Goal: Task Accomplishment & Management: Use online tool/utility

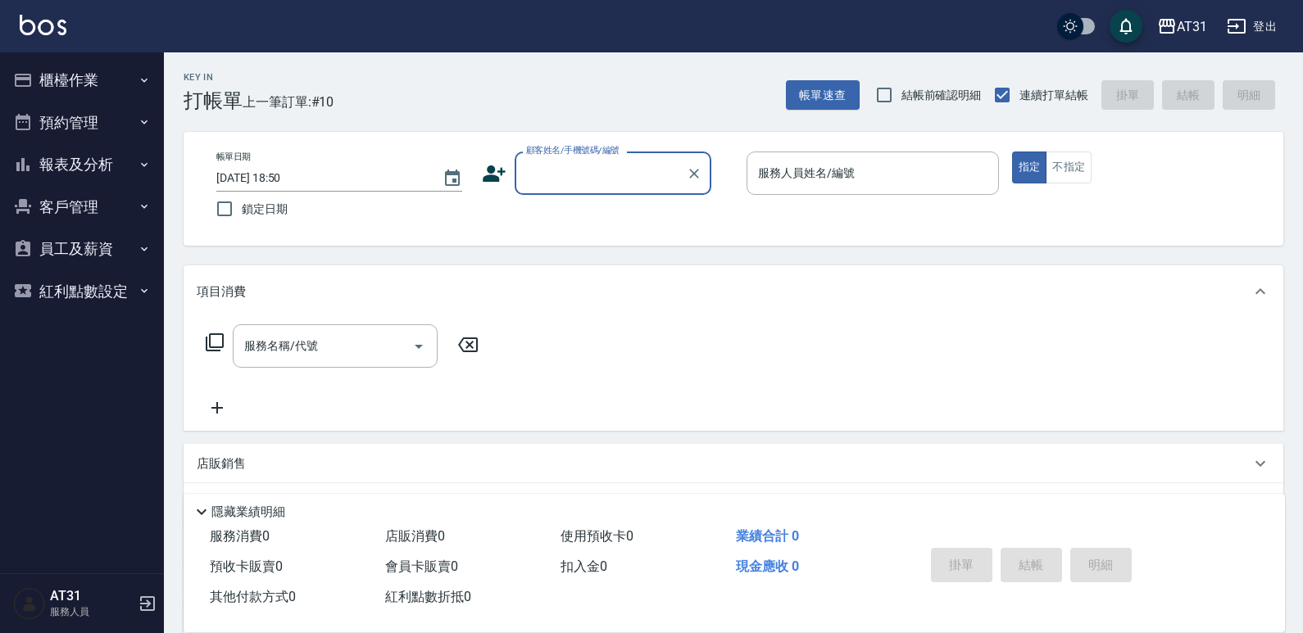
click at [558, 182] on input "顧客姓名/手機號碼/編號" at bounding box center [600, 173] width 157 height 29
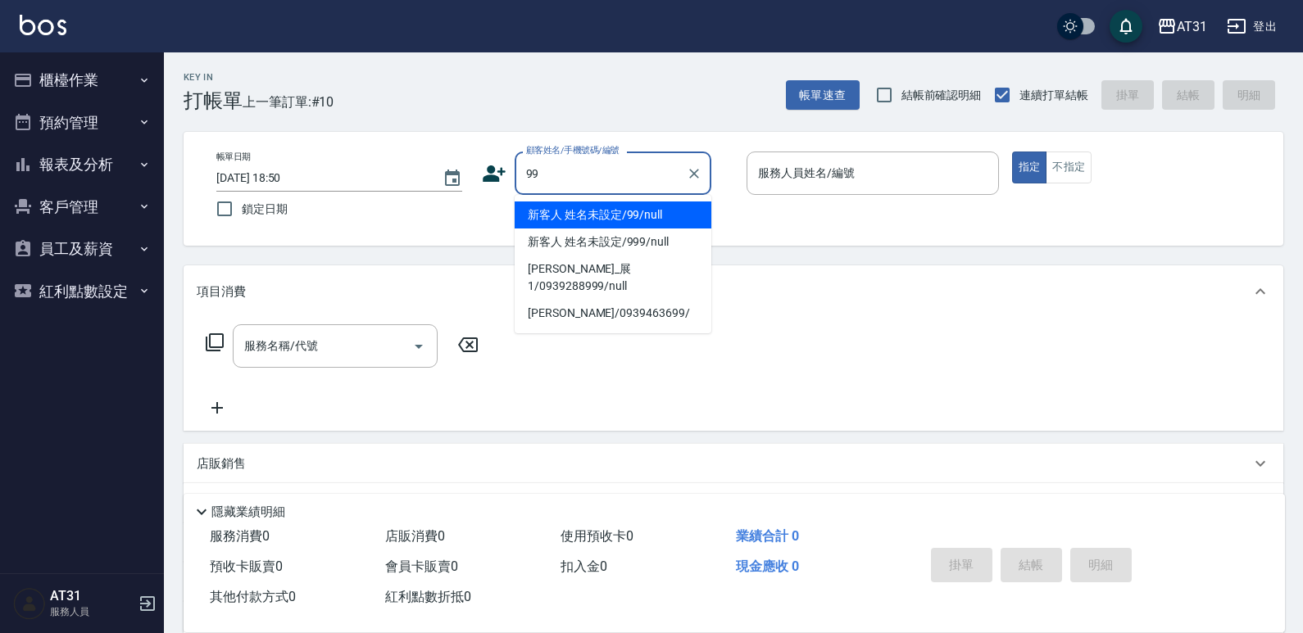
type input "新客人 姓名未設定/99/null"
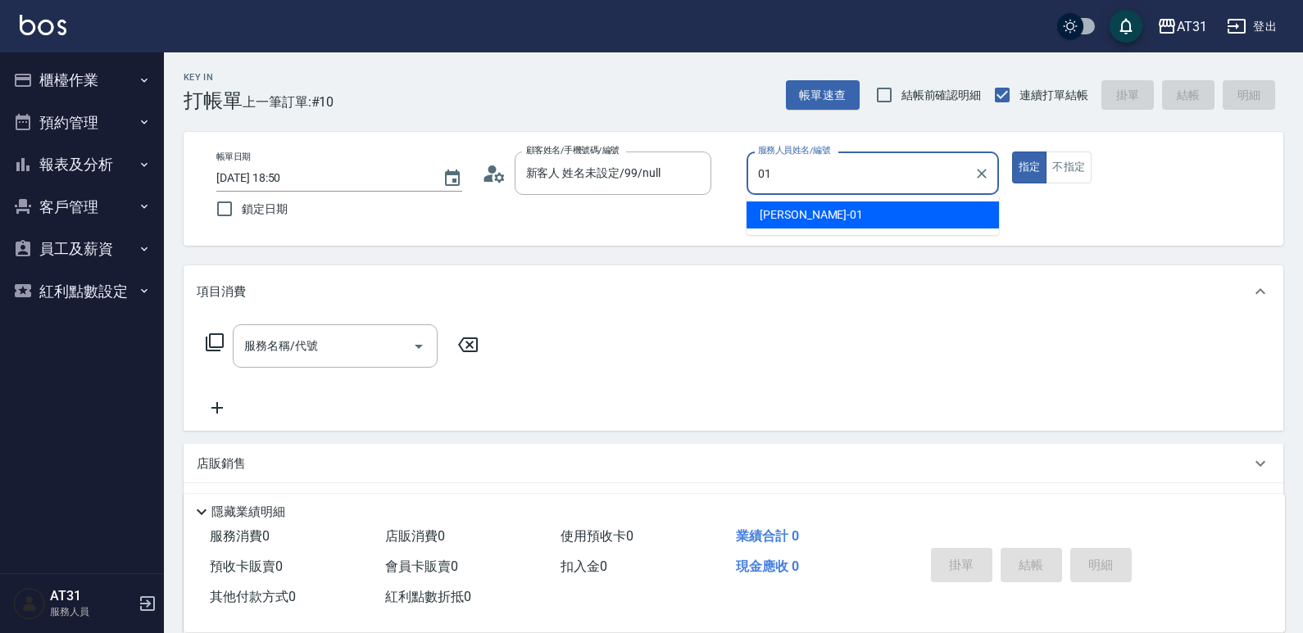
type input "[PERSON_NAME]-01"
type button "true"
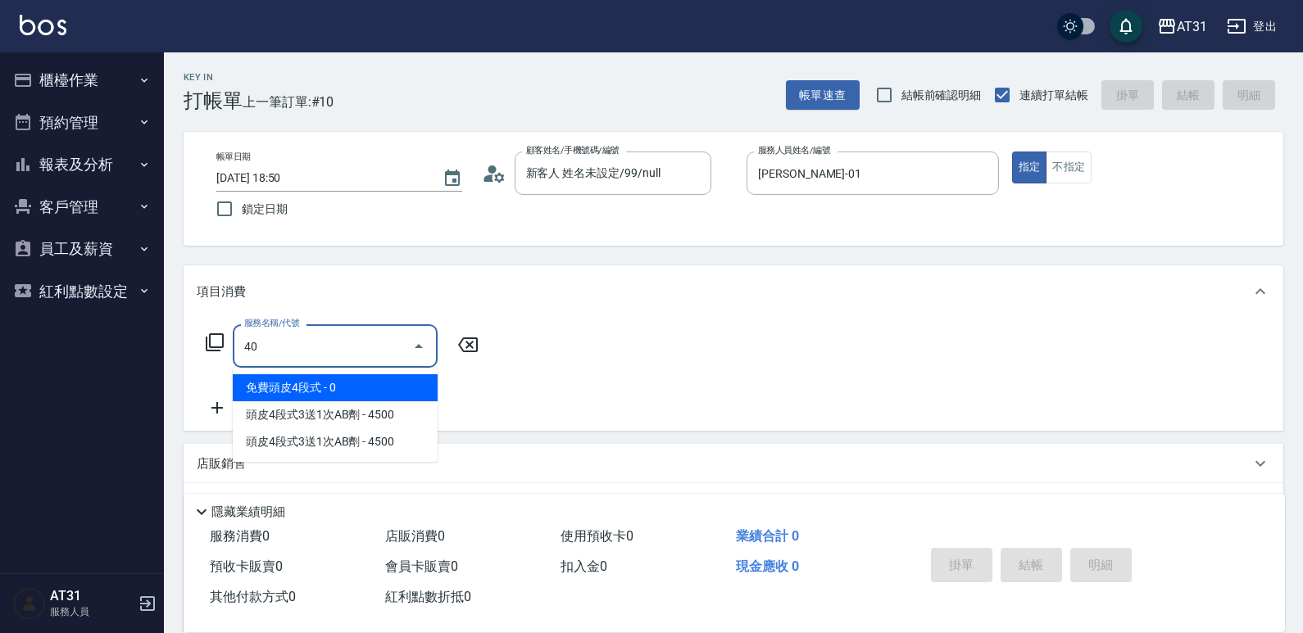
type input "401"
type input "20"
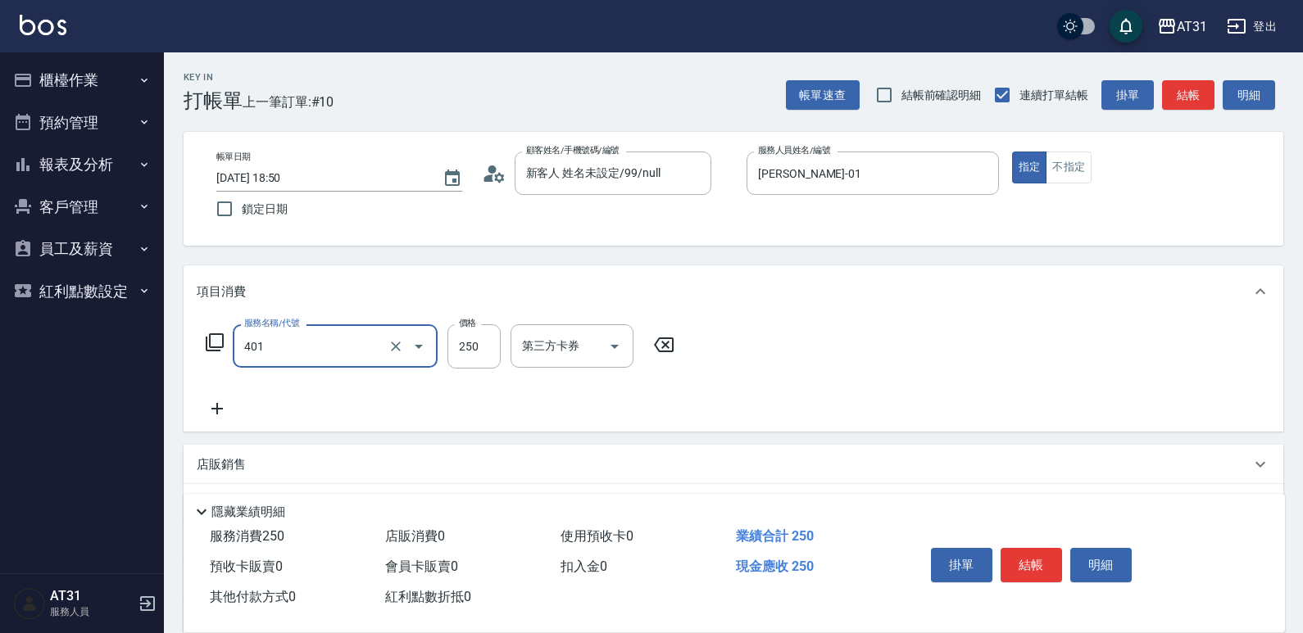
type input "剪髮(401)"
type input "0"
type input "30"
type input "300"
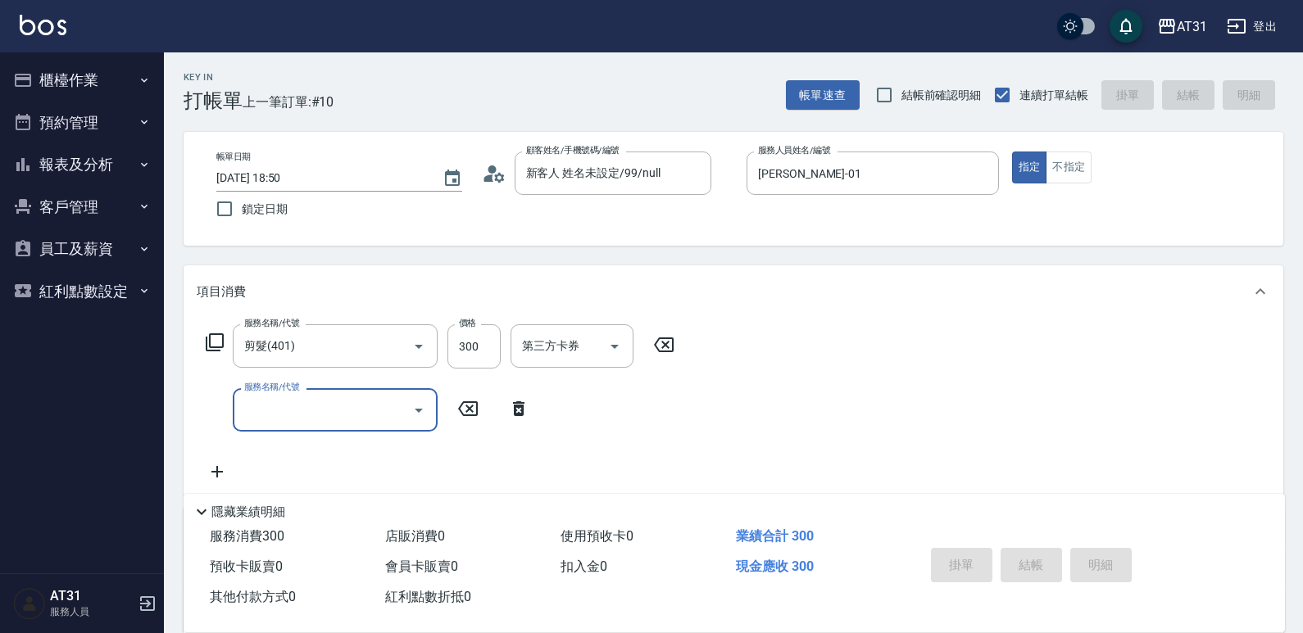
type input "0"
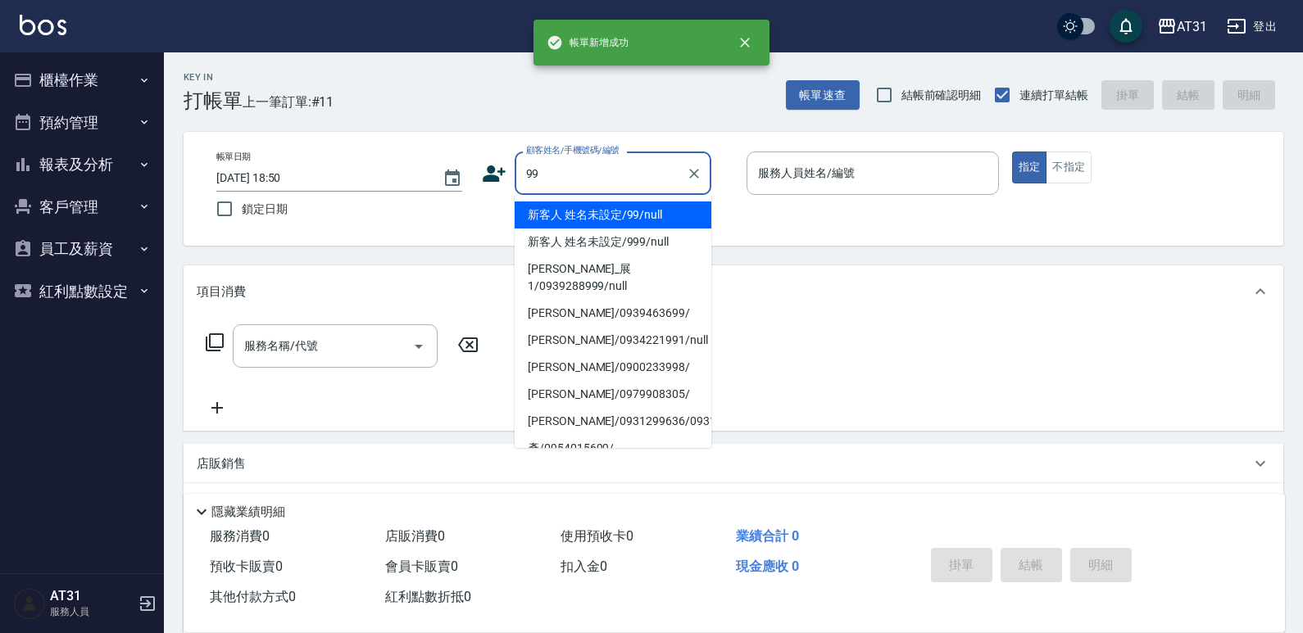
type input "新客人 姓名未設定/99/null"
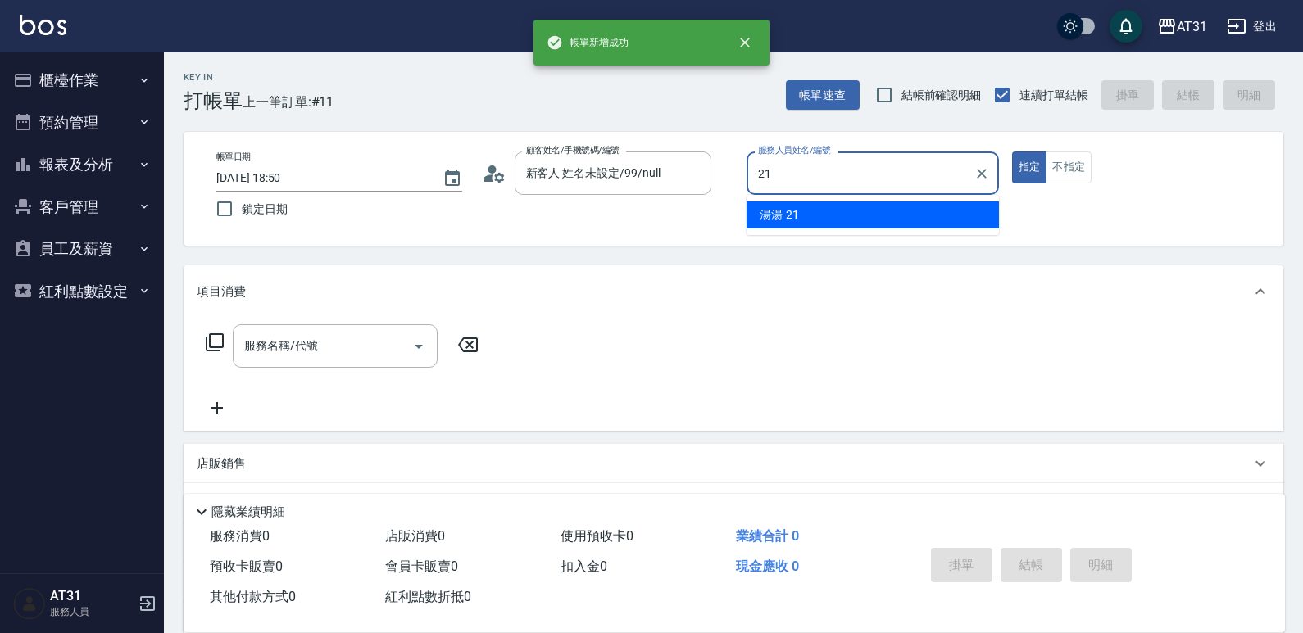
type input "湯湯-21"
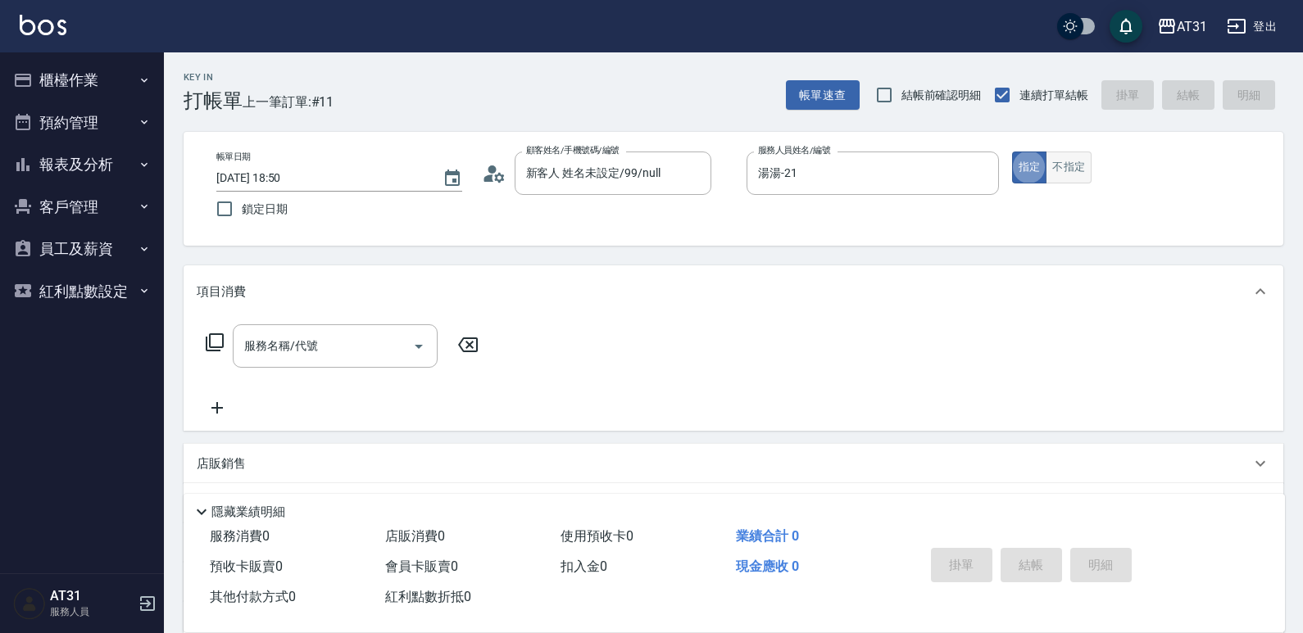
click at [1060, 179] on div "帳單日期 2025/08/22 18:50 鎖定日期 顧客姓名/手機號碼/編號 新客人 姓名未設定/99/null 顧客姓名/手機號碼/編號 服務人員姓名/編…" at bounding box center [733, 189] width 1060 height 75
click at [1064, 152] on button "不指定" at bounding box center [1068, 168] width 46 height 32
click at [355, 329] on div "服務名稱/代號 服務名稱/代號" at bounding box center [733, 374] width 1099 height 113
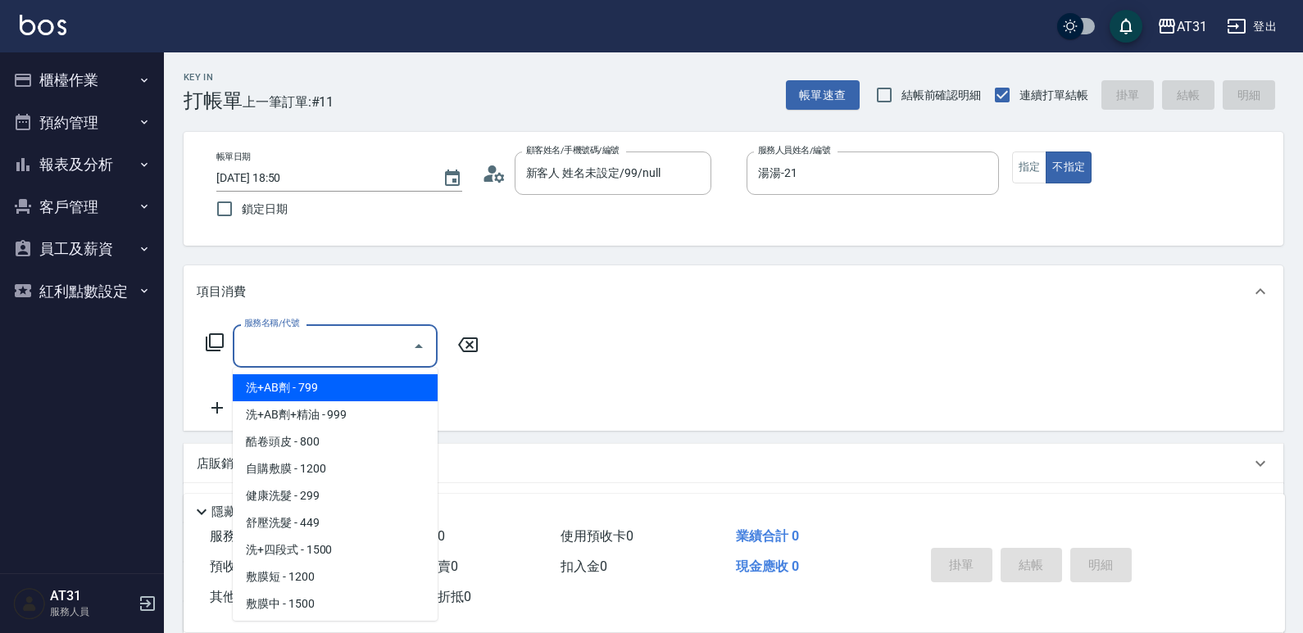
click at [351, 333] on input "服務名稱/代號" at bounding box center [322, 346] width 165 height 29
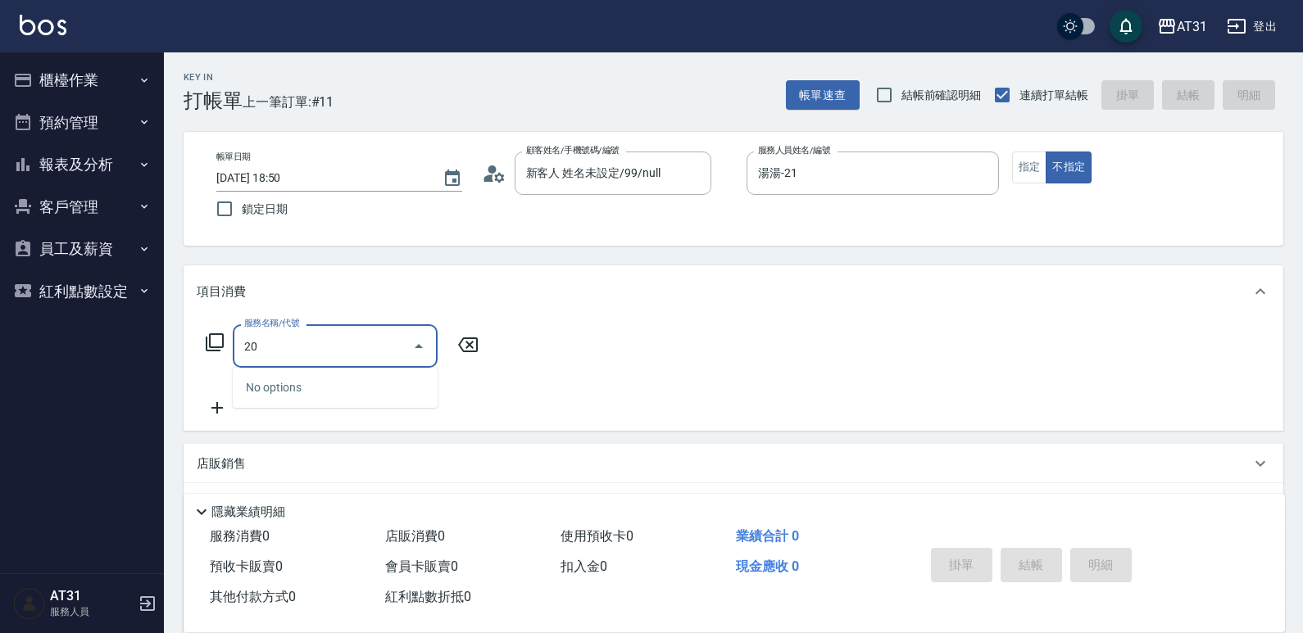
type input "201"
type input "20"
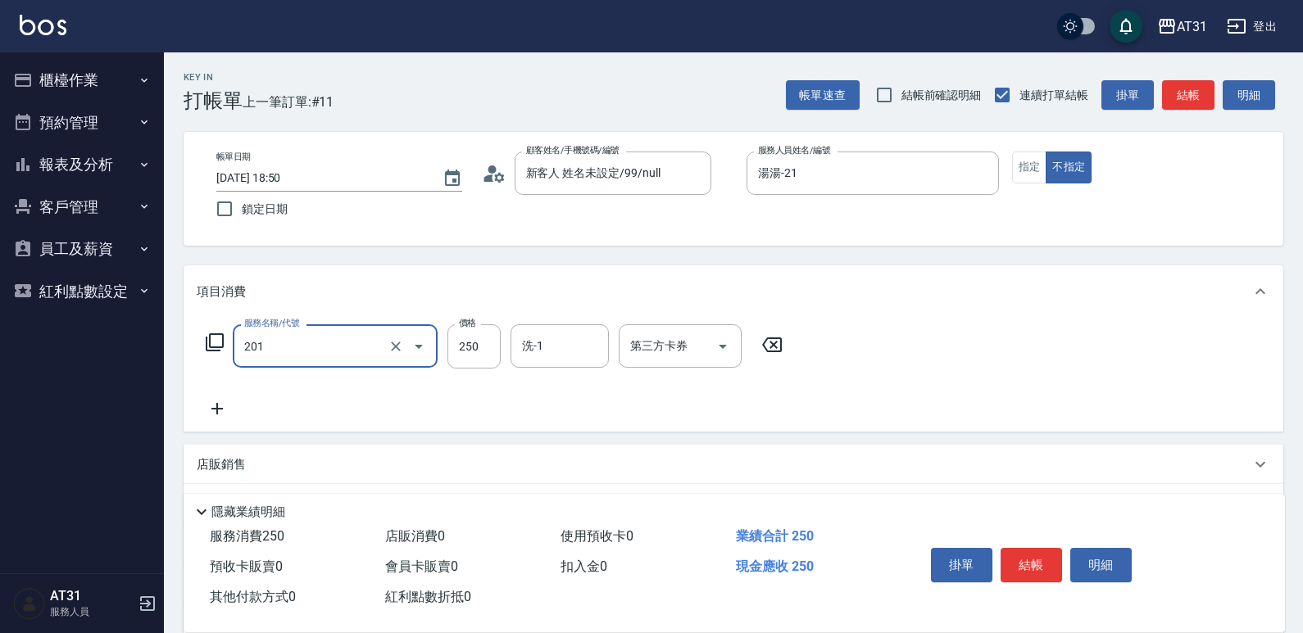
type input "洗髮(201)"
type input "0"
type input "30"
type input "300"
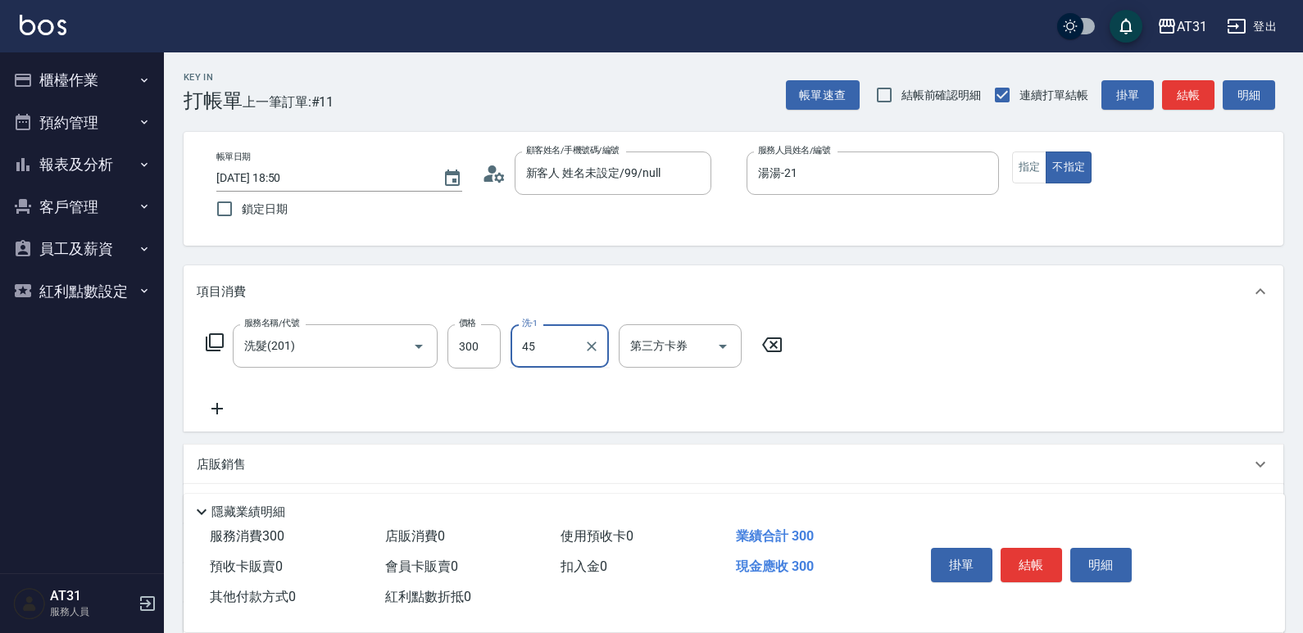
type input "Lyan-45"
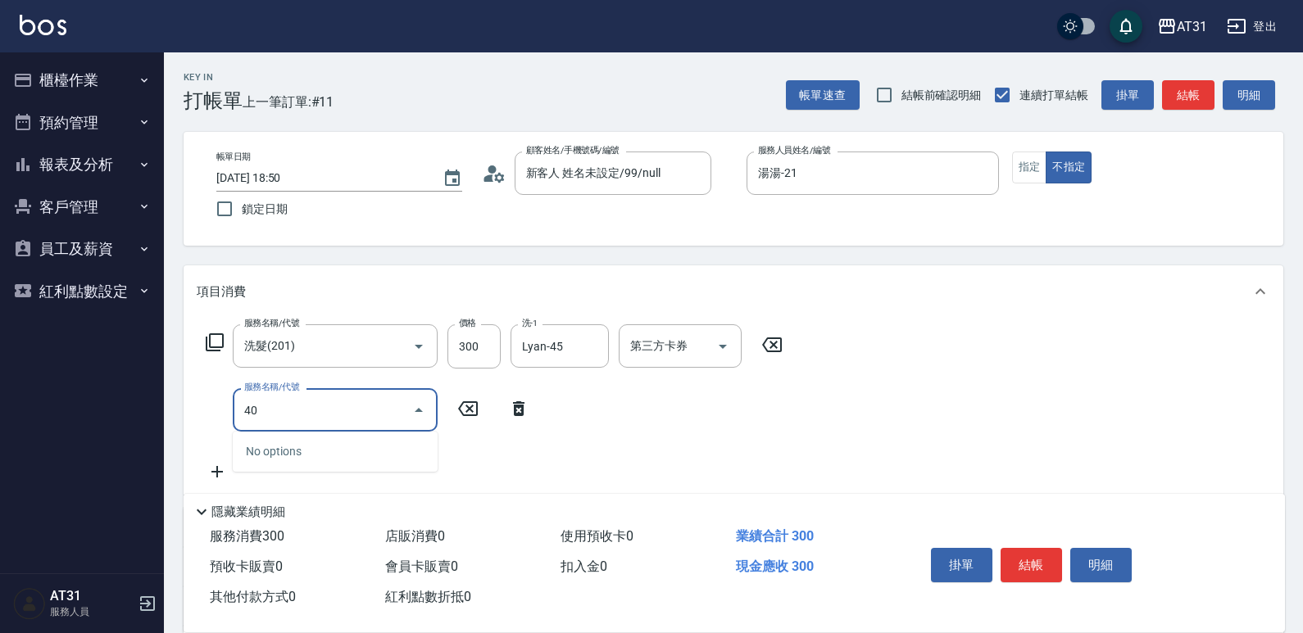
type input "401"
type input "50"
type input "剪髮(401)"
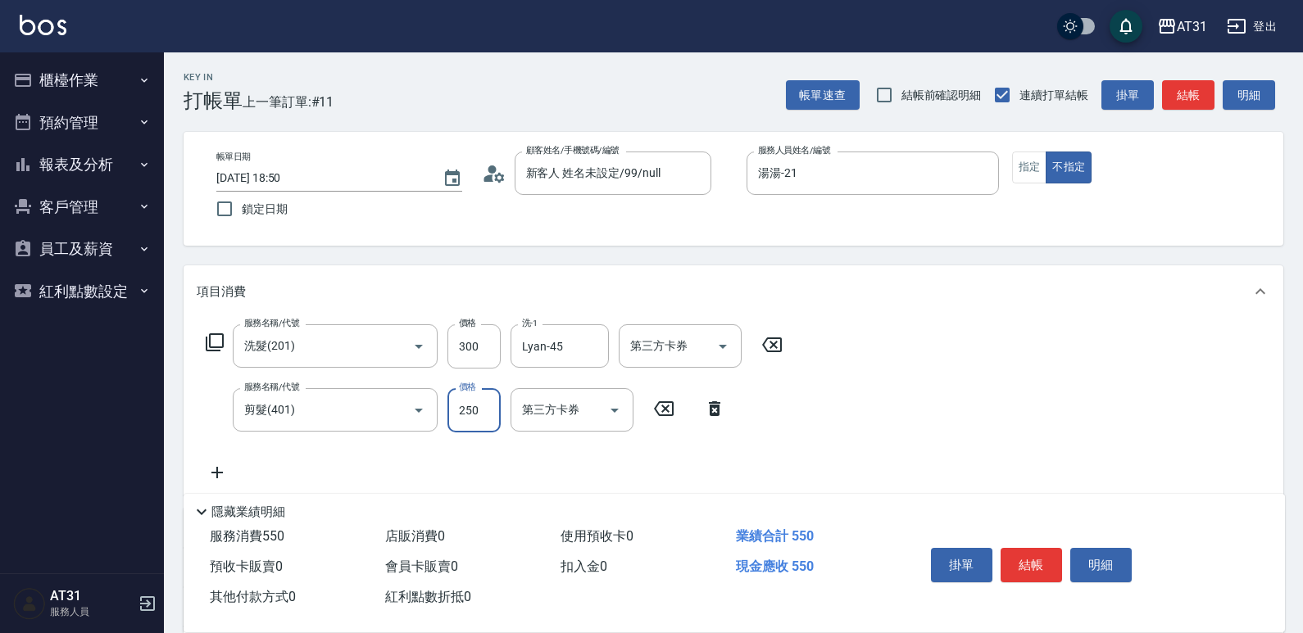
type input "30"
type input "60"
type input "300"
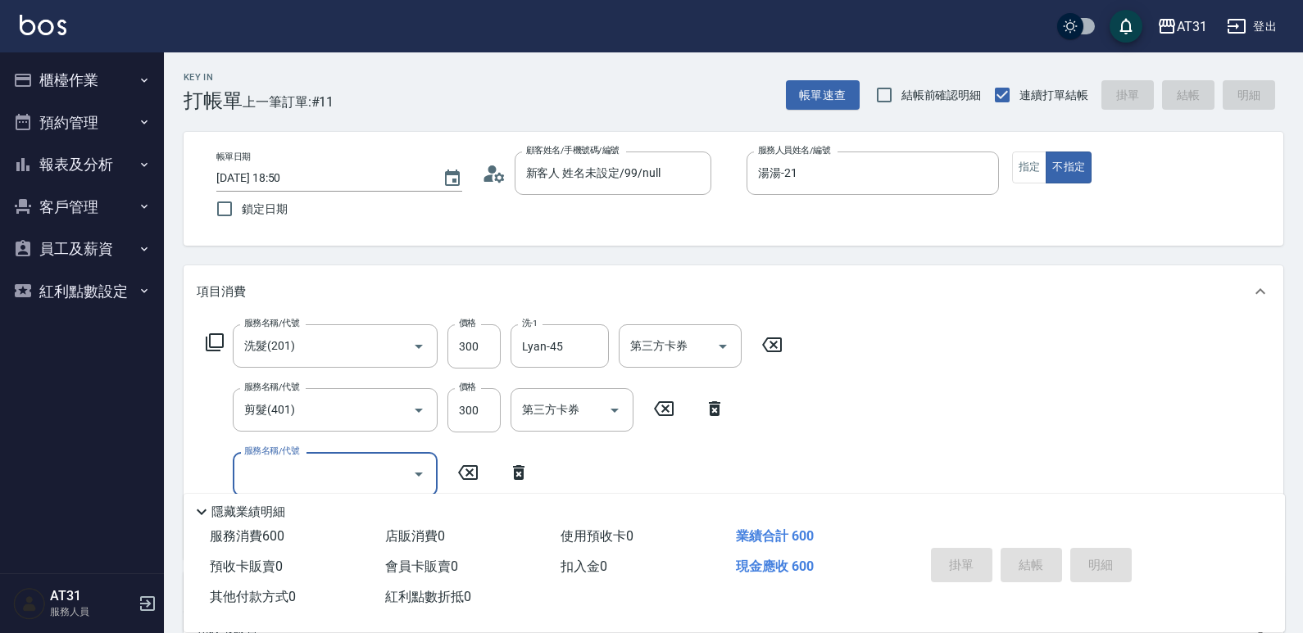
type input "0"
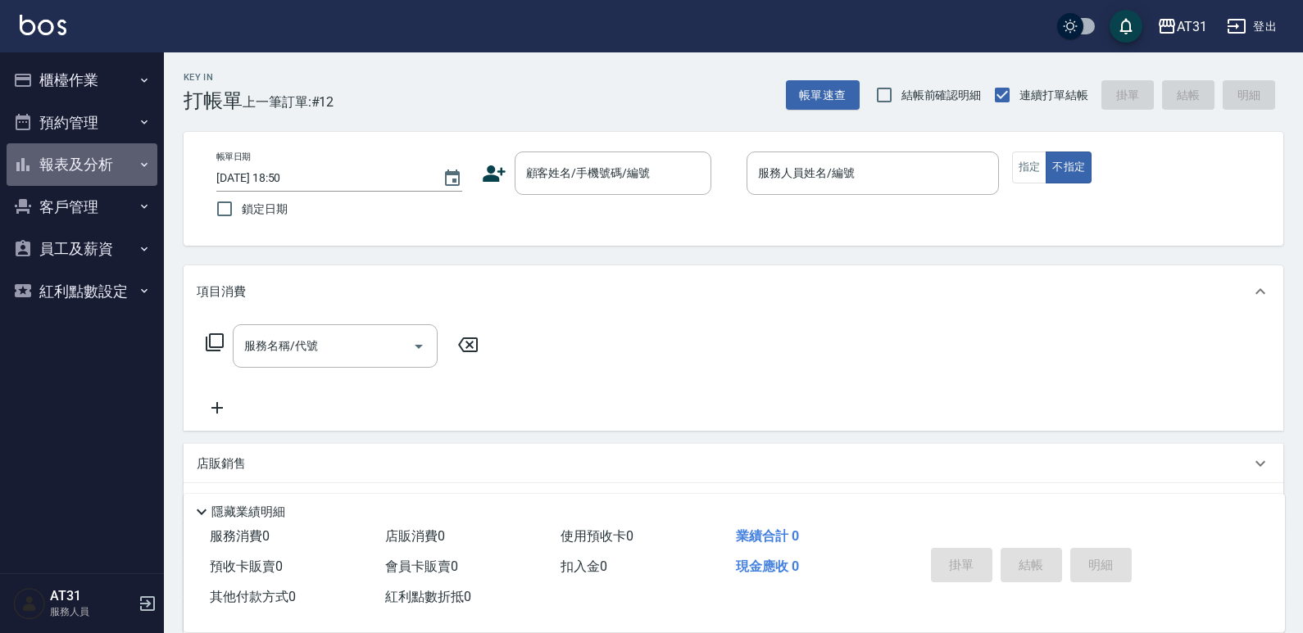
click at [97, 156] on button "報表及分析" at bounding box center [82, 164] width 151 height 43
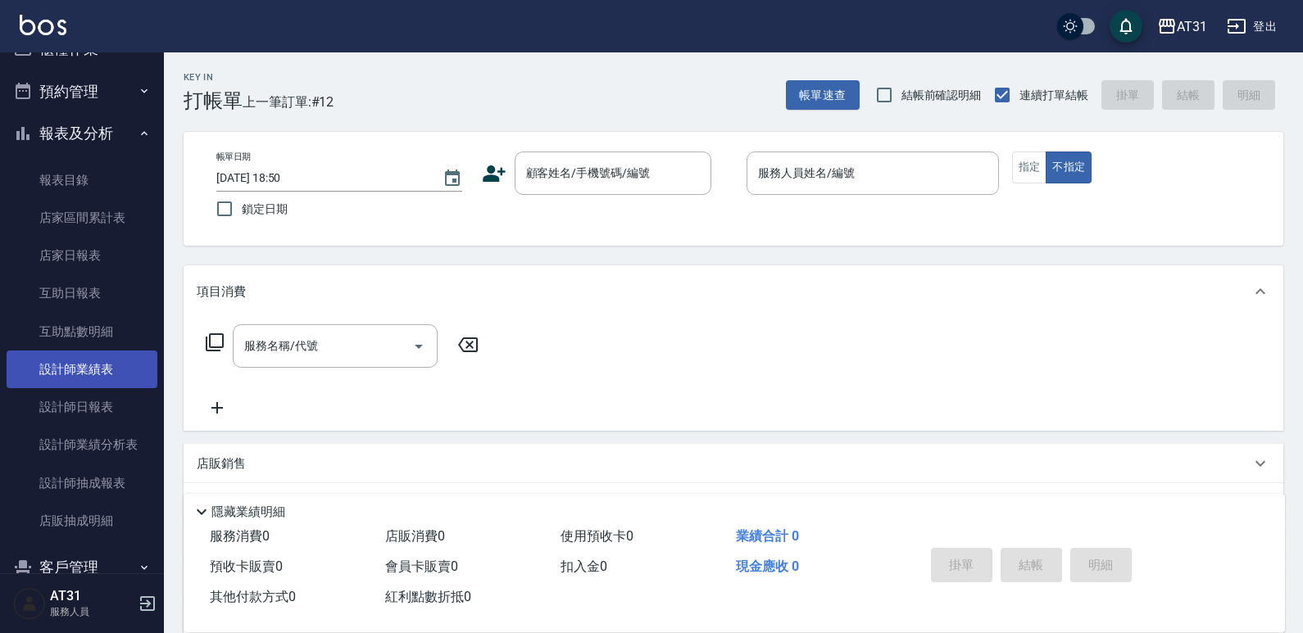
scroll to position [82, 0]
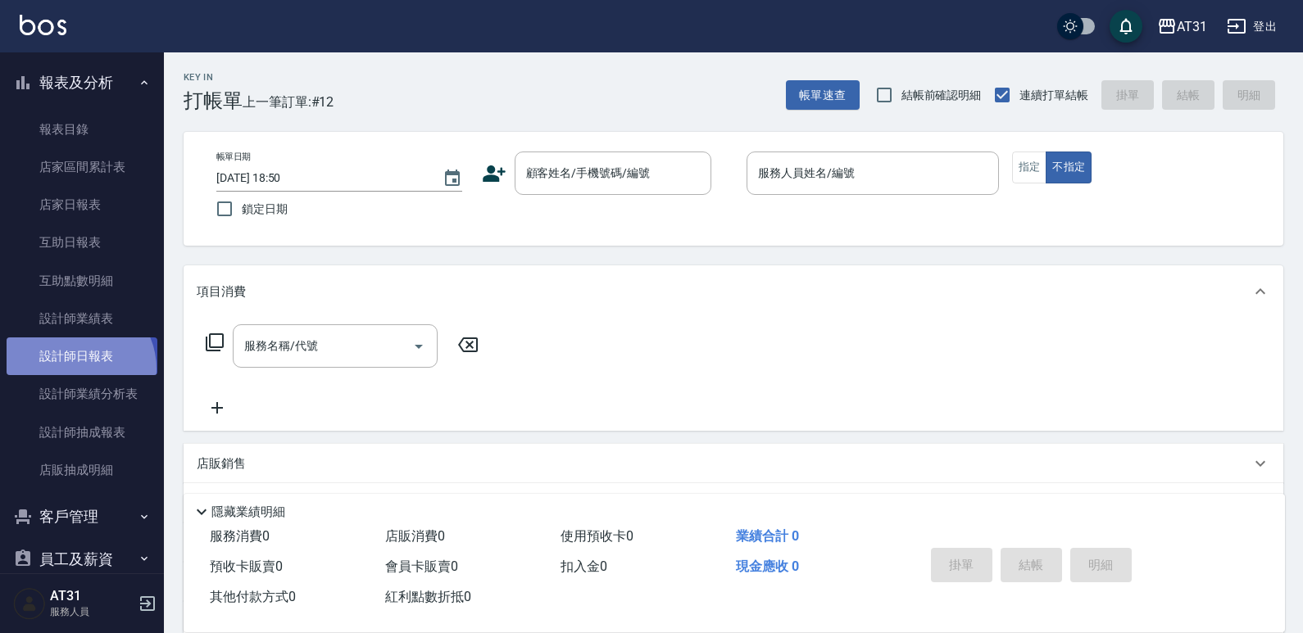
click at [76, 369] on link "設計師日報表" at bounding box center [82, 357] width 151 height 38
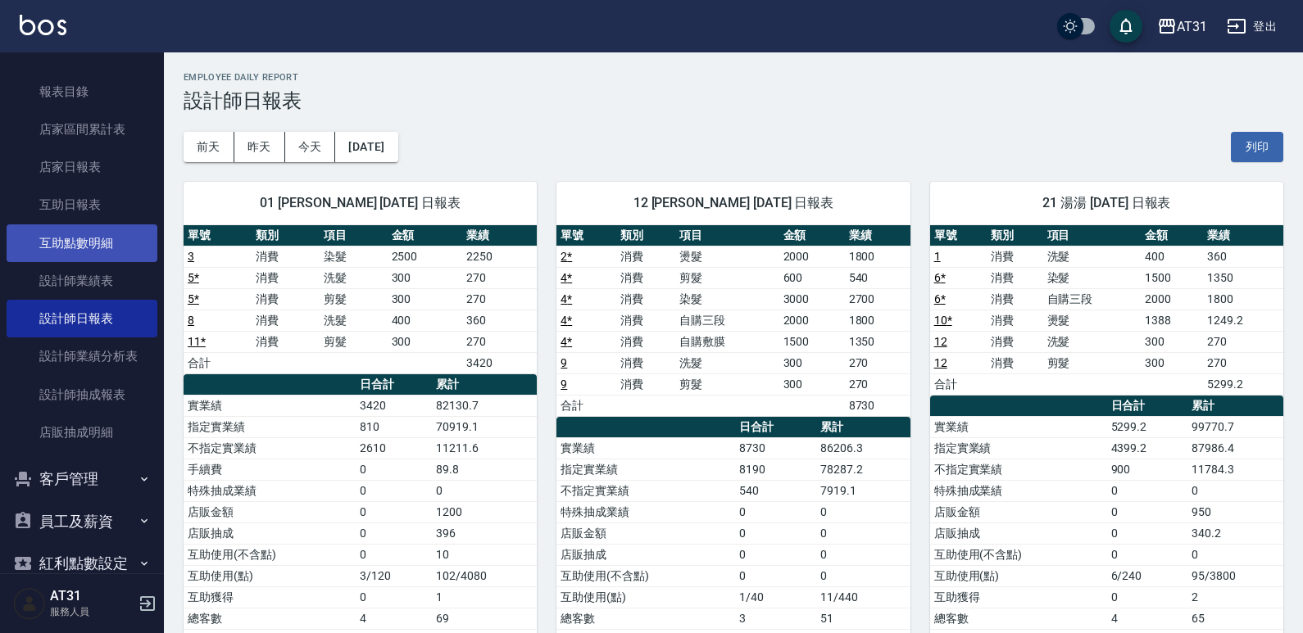
scroll to position [151, 0]
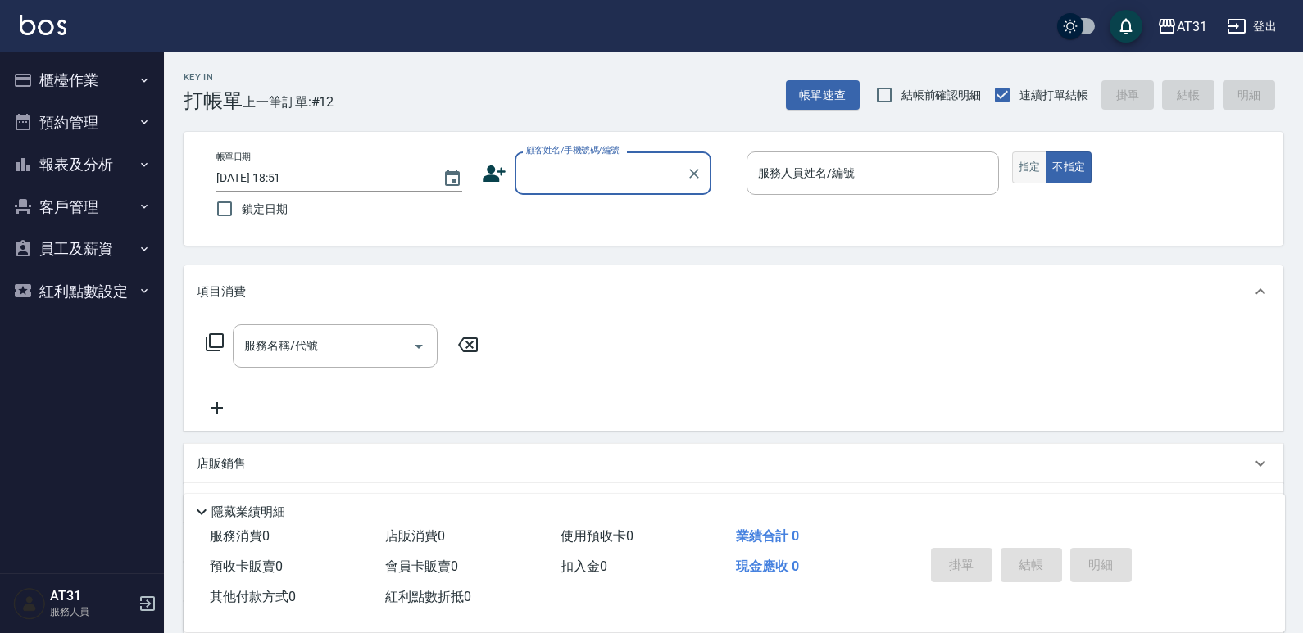
click at [1022, 170] on button "指定" at bounding box center [1029, 168] width 35 height 32
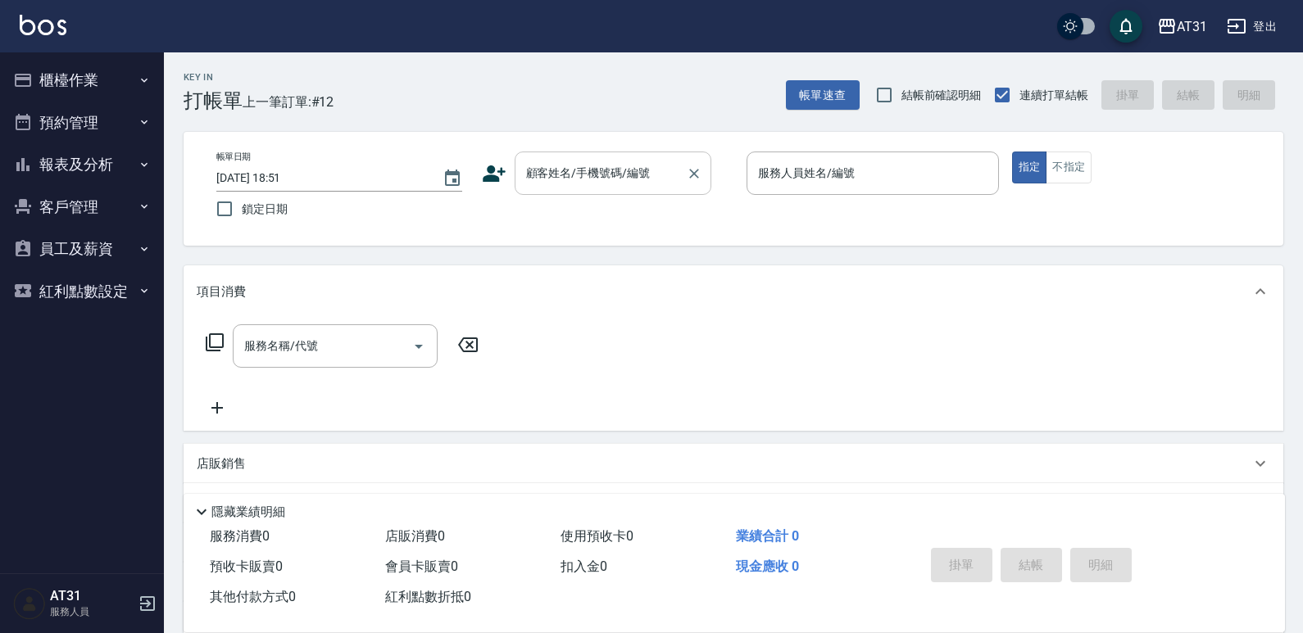
click at [595, 188] on input "顧客姓名/手機號碼/編號" at bounding box center [600, 173] width 157 height 29
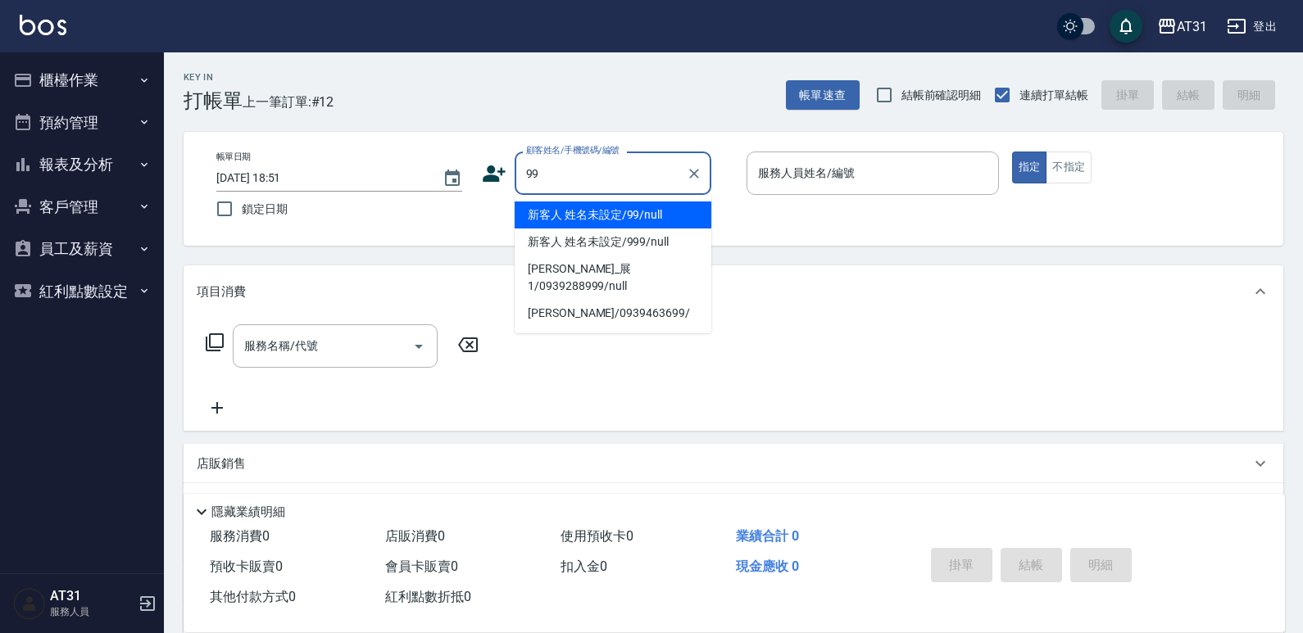
type input "新客人 姓名未設定/99/null"
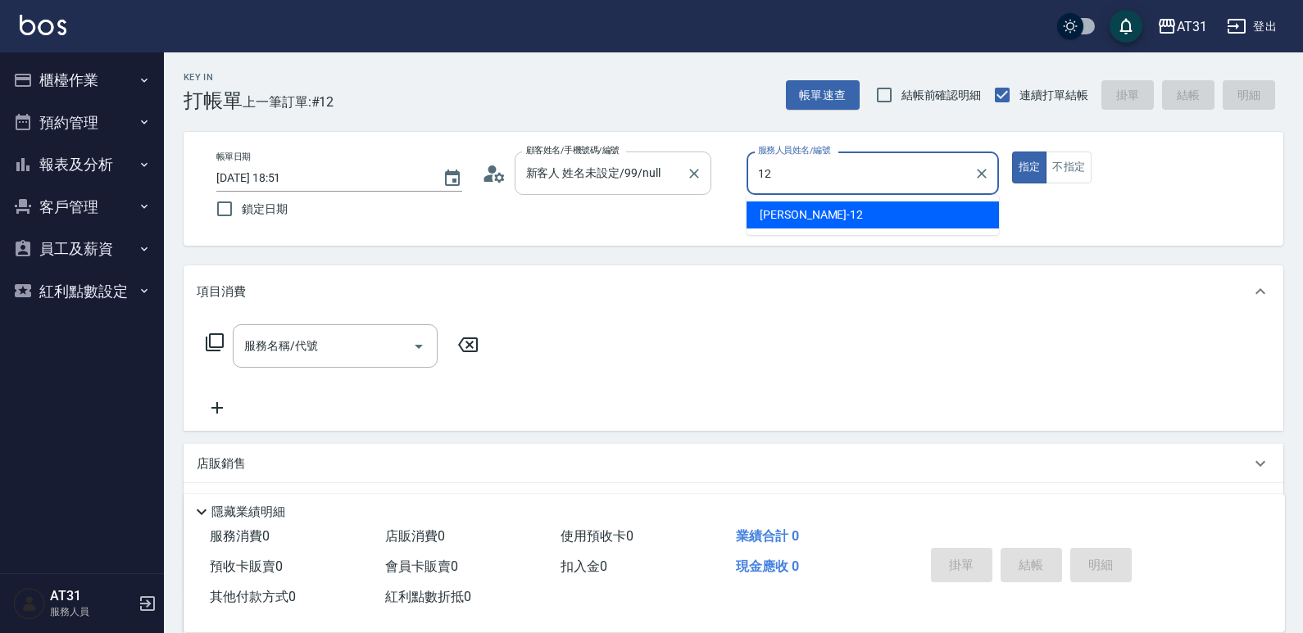
type input "[PERSON_NAME]-12"
type button "true"
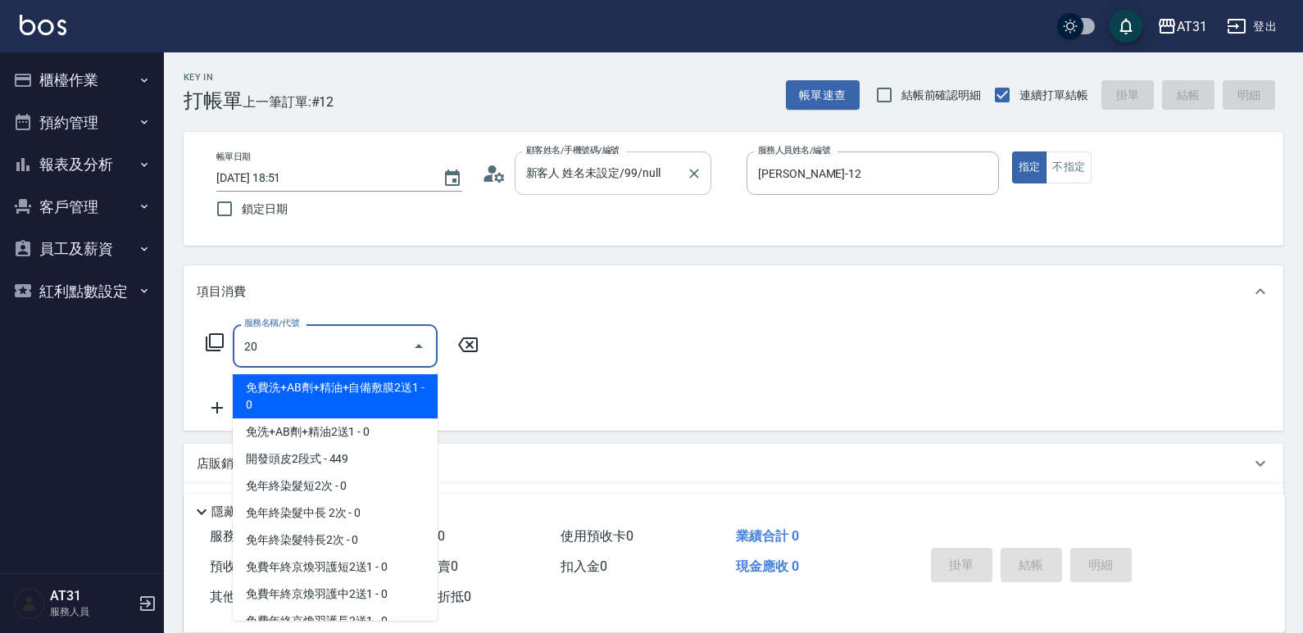
type input "201"
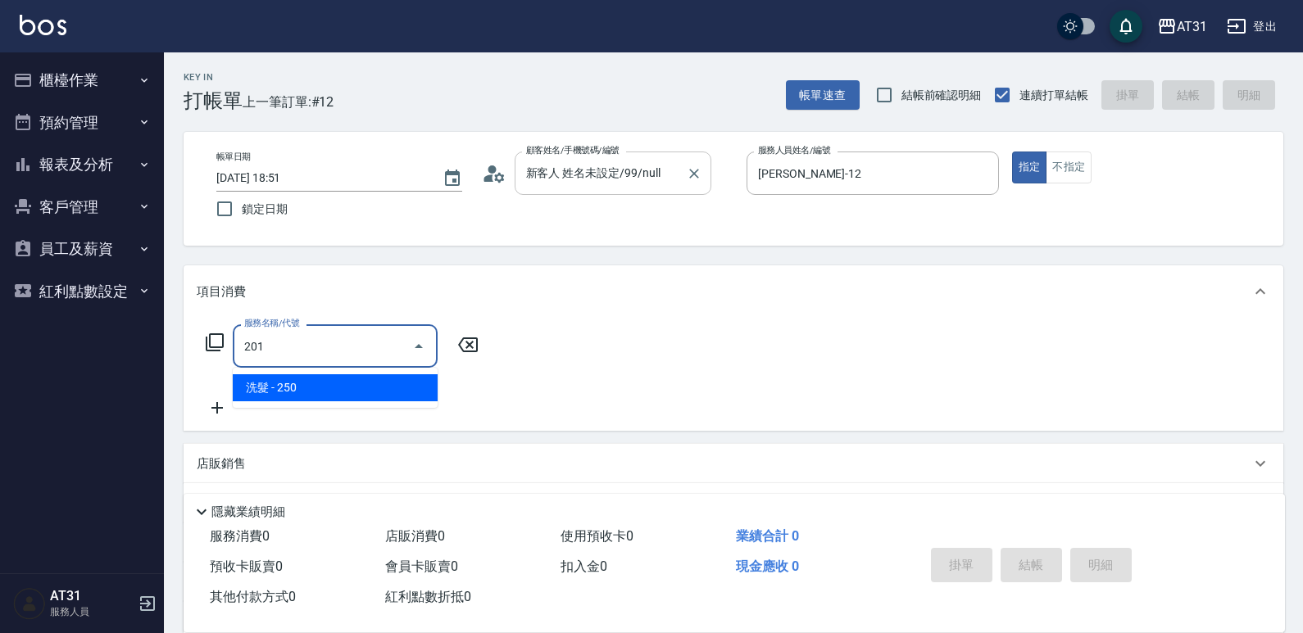
type input "20"
type input "洗髮(201)"
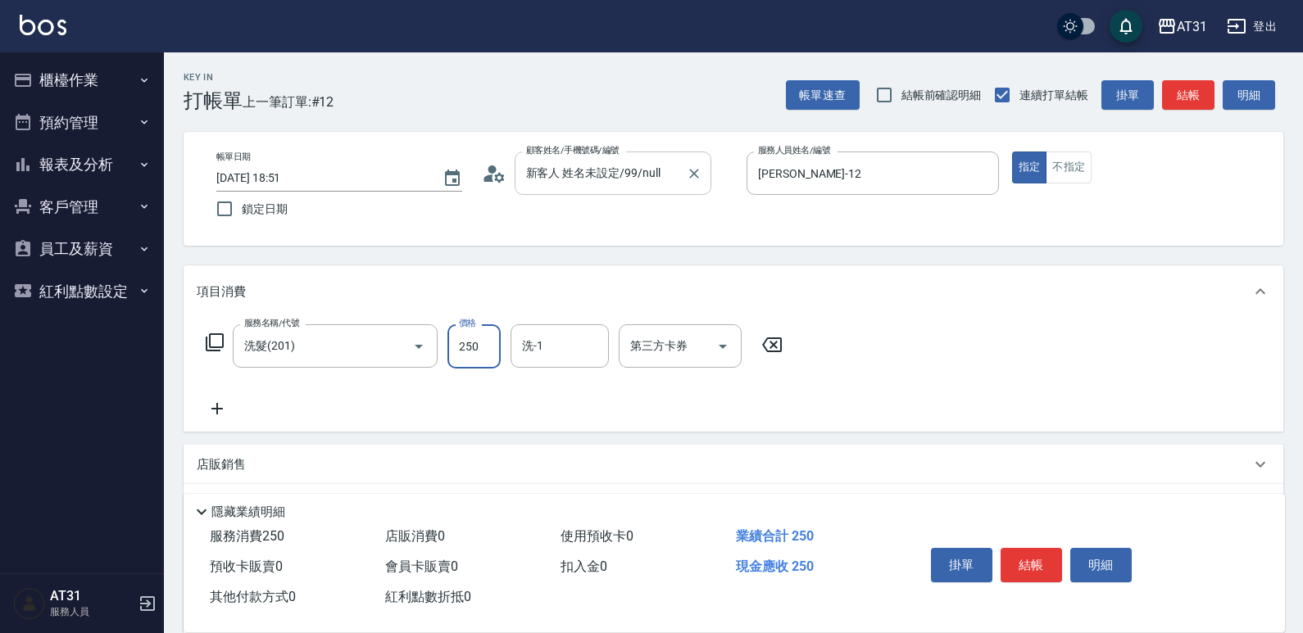
type input "0"
type input "85"
type input "80"
type input "850"
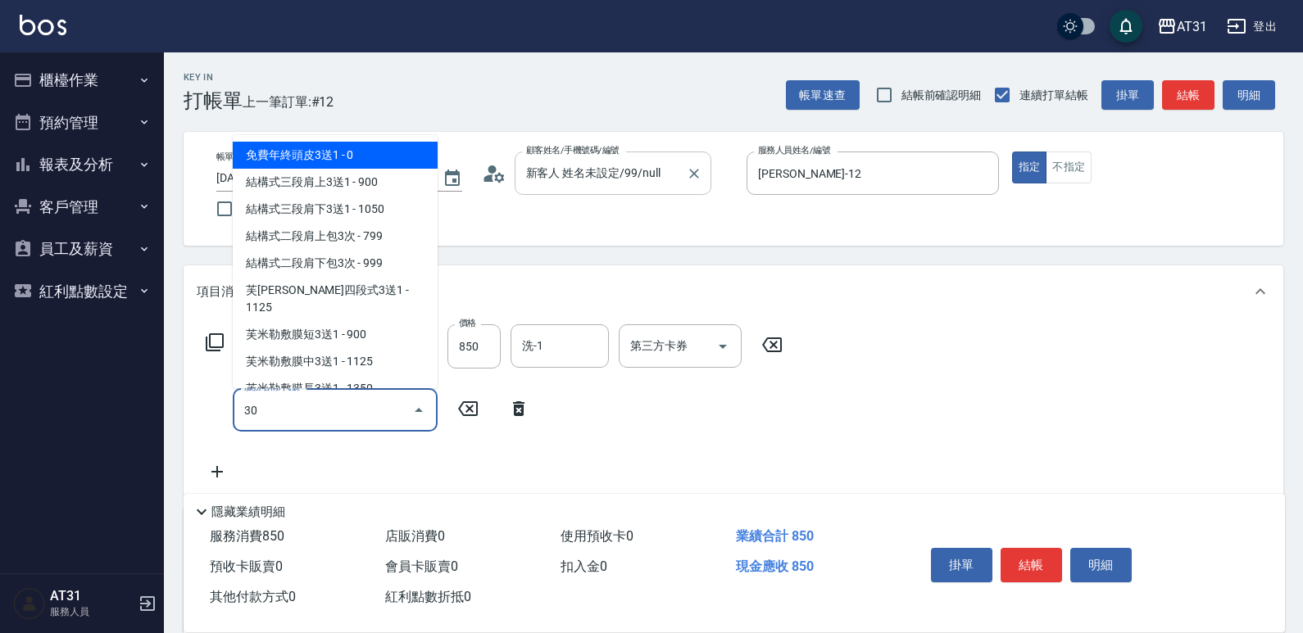
type input "301"
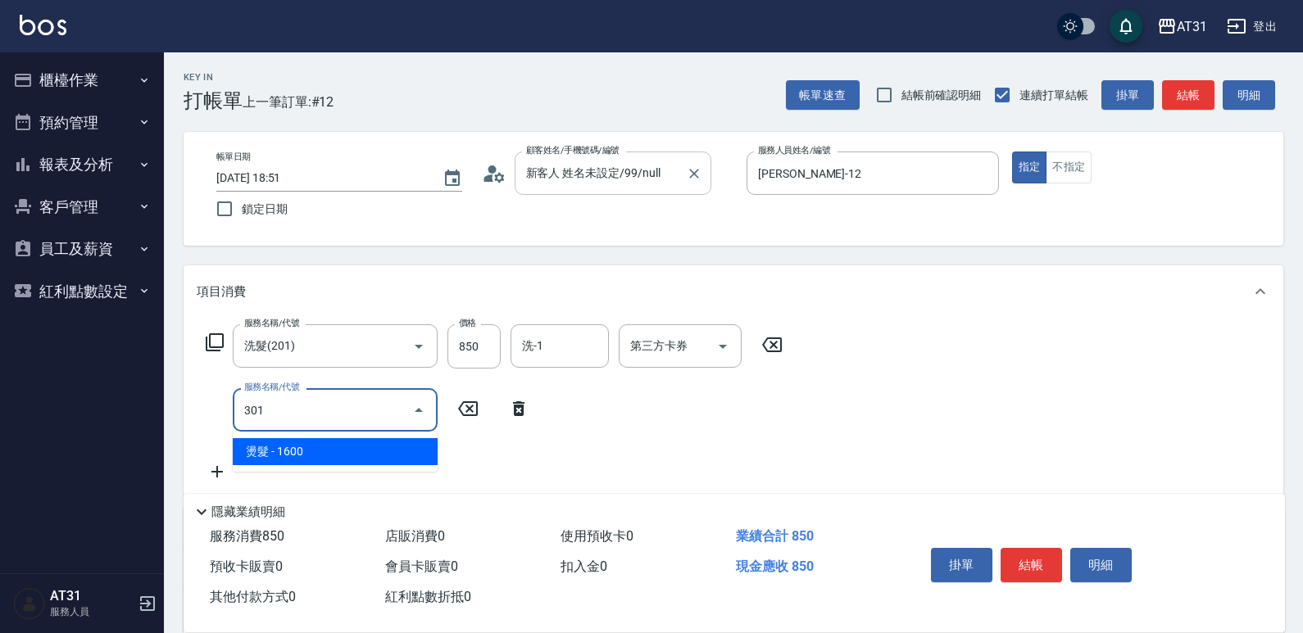
type input "240"
type input "燙髮(301)"
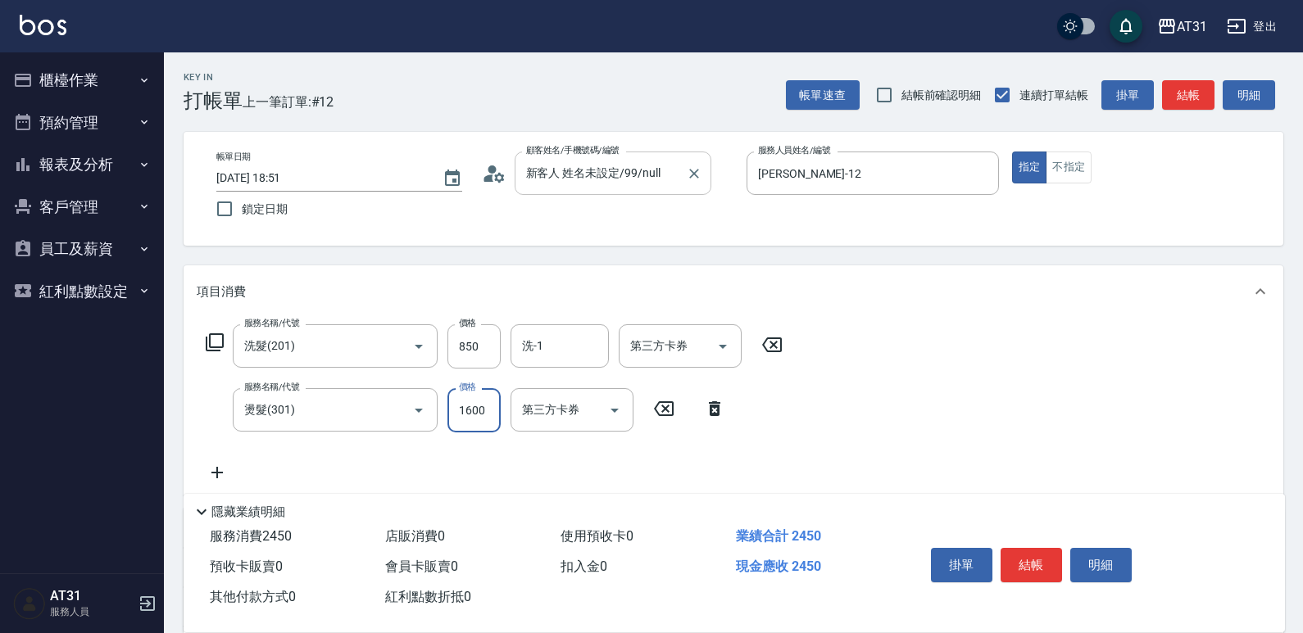
type input "80"
type input "200"
type input "100"
type input "2000"
type input "280"
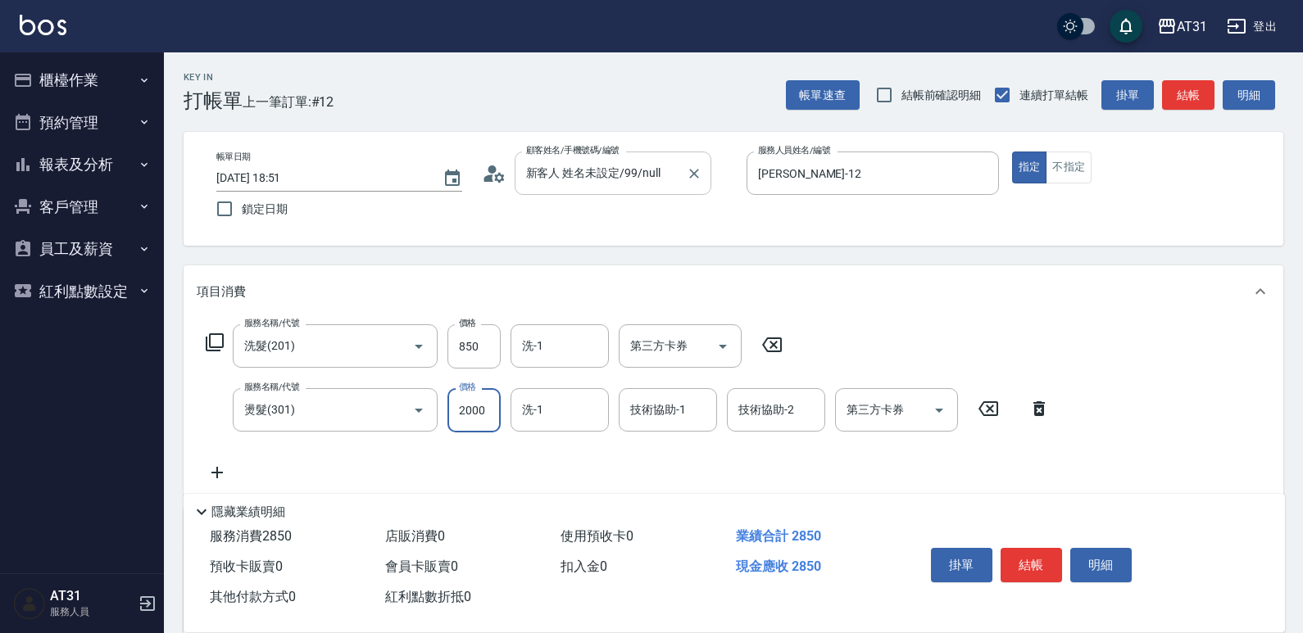
type input "2000"
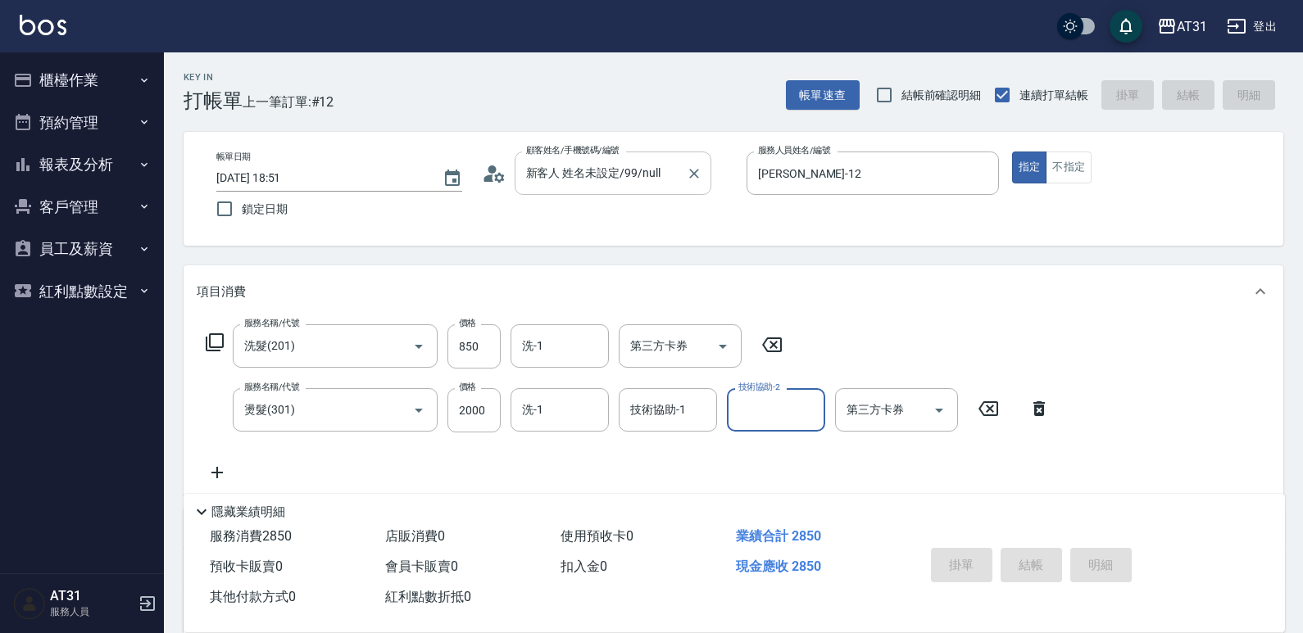
type input "0"
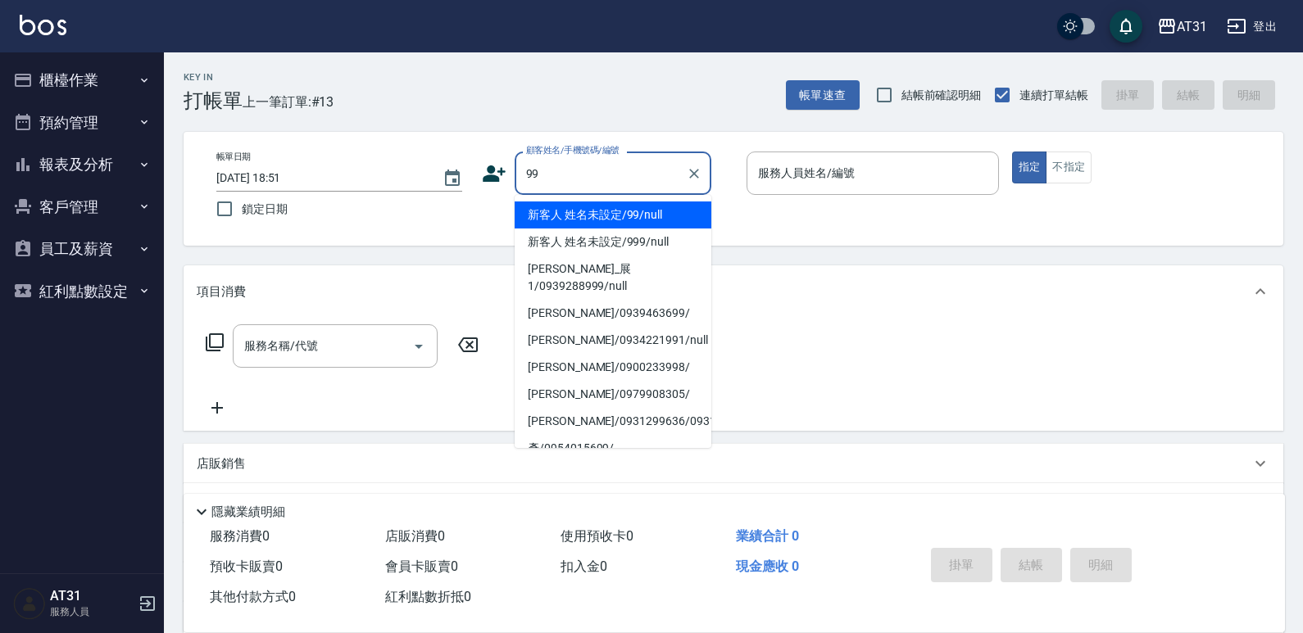
type input "新客人 姓名未設定/99/null"
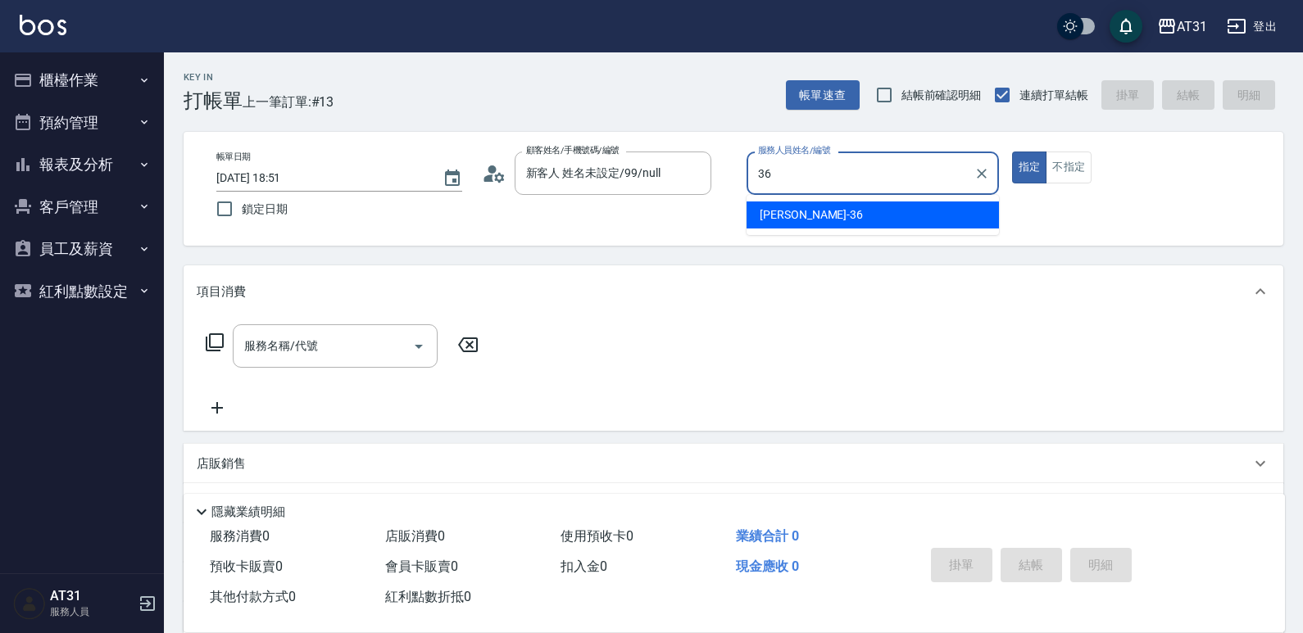
type input "[PERSON_NAME]-36"
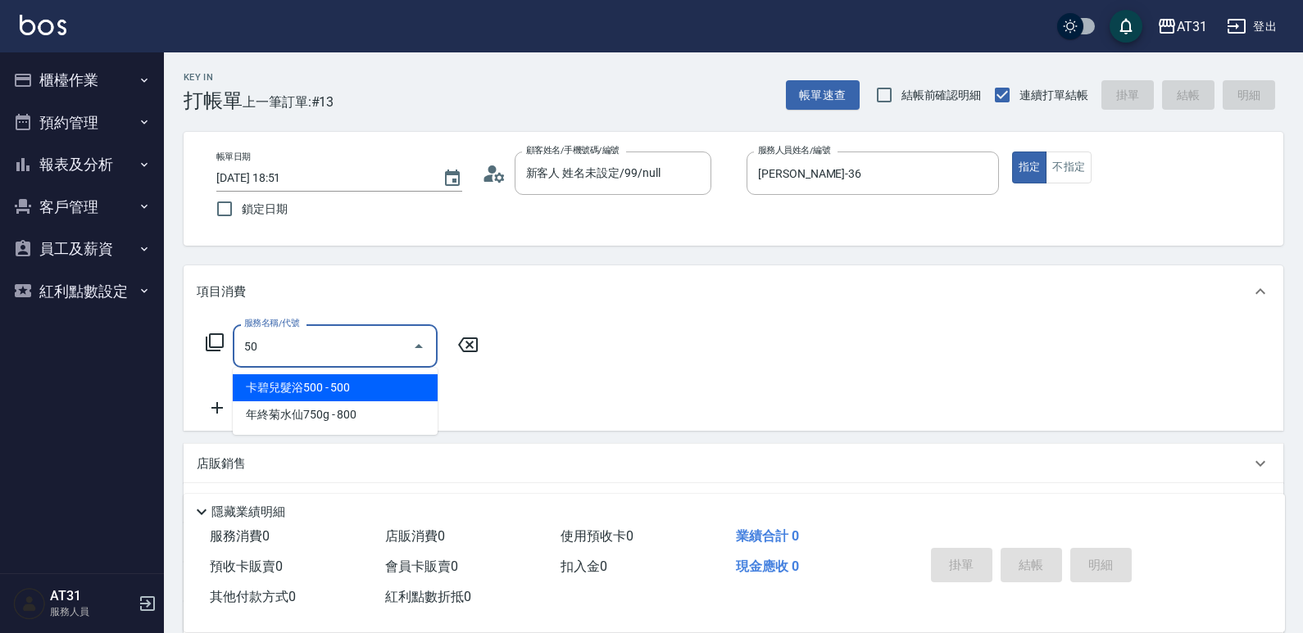
type input "501"
type input "160"
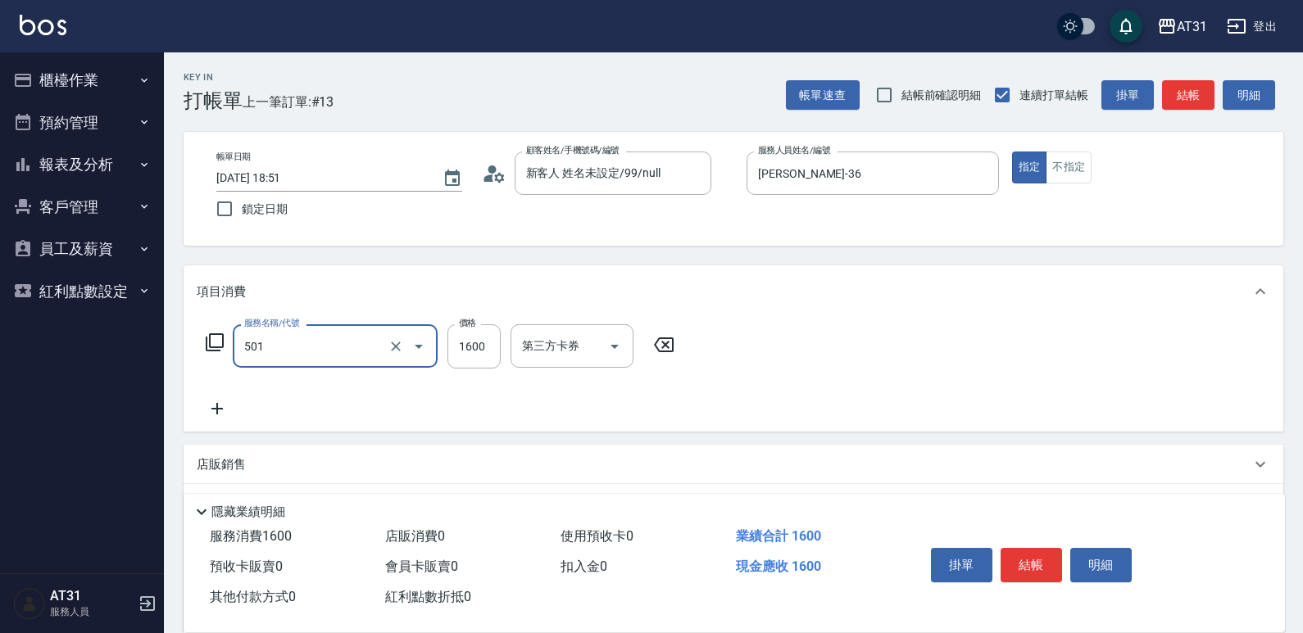
type input "染髮(501)"
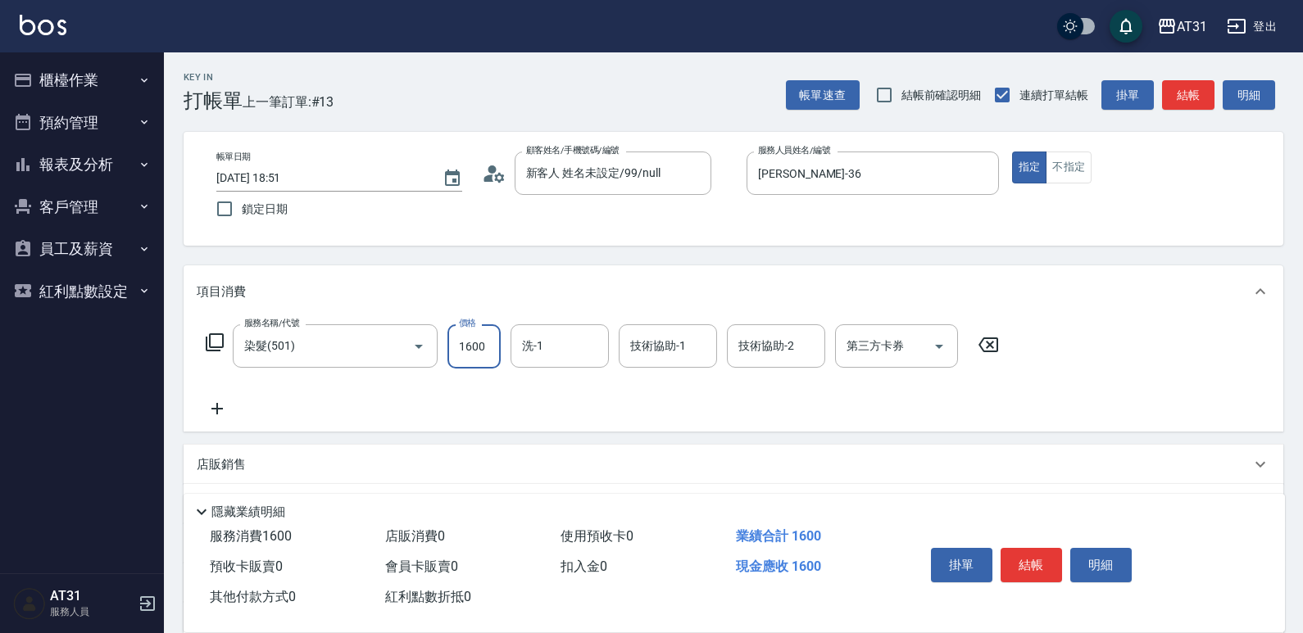
type input "1"
type input "0"
type input "170"
type input "1700"
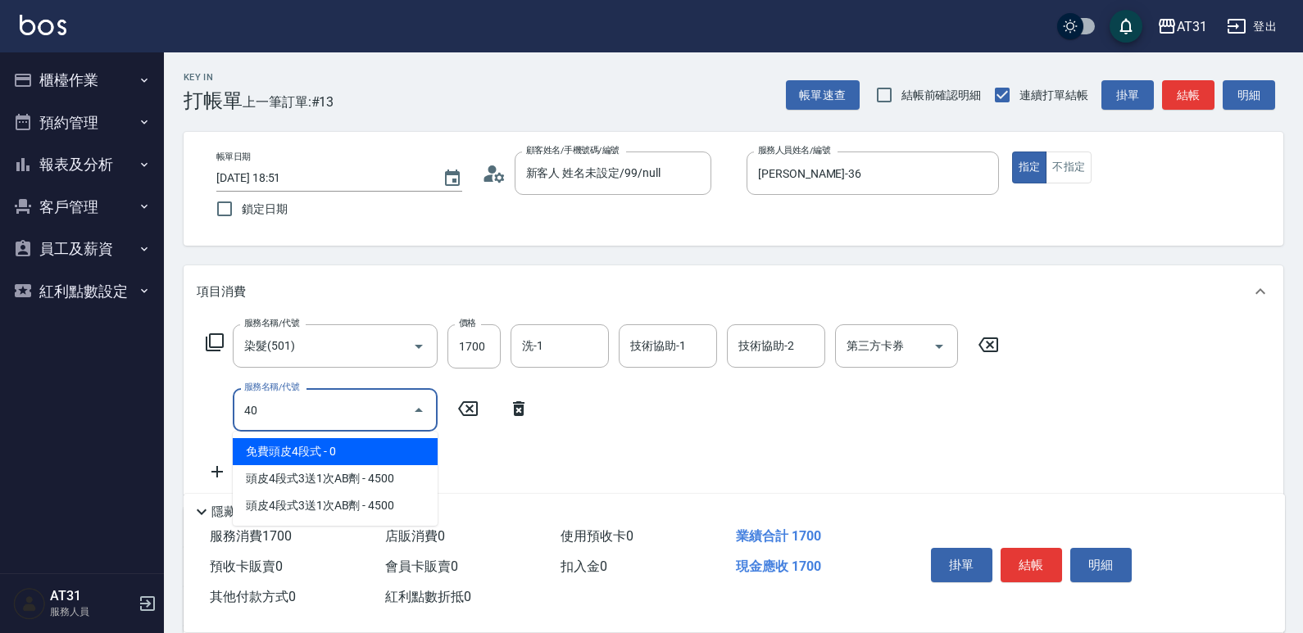
type input "401"
type input "190"
type input "剪髮(401)"
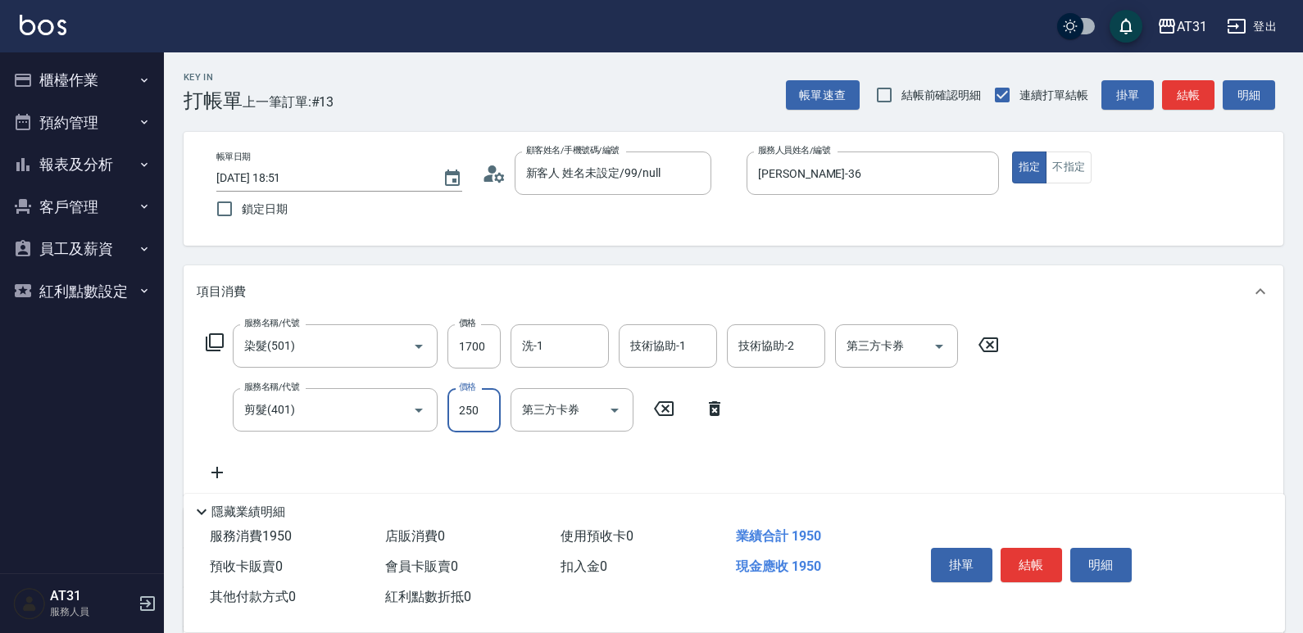
type input "4"
type input "170"
type input "40"
type input "210"
type input "400"
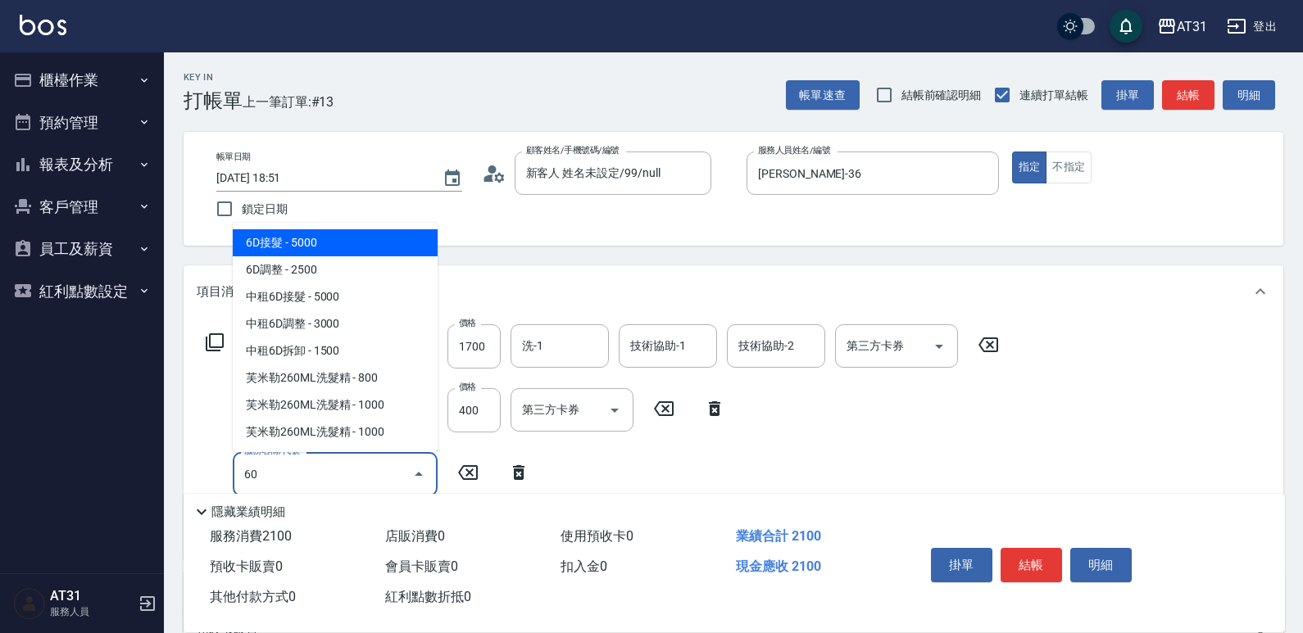
type input "609"
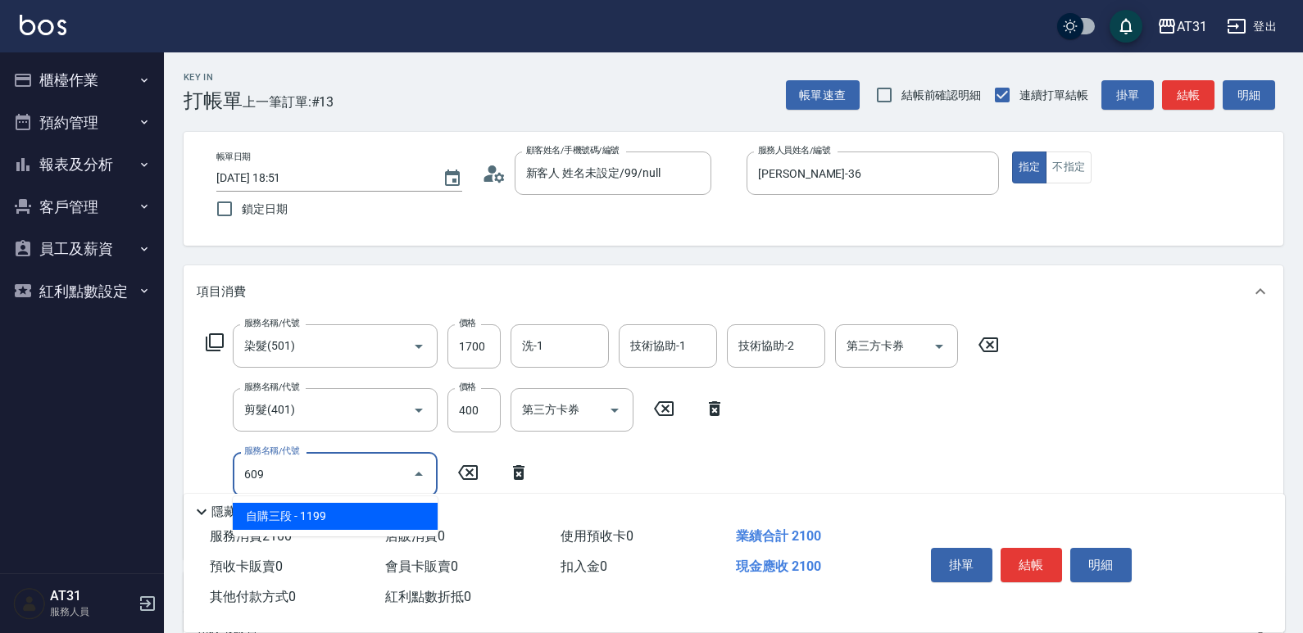
type input "320"
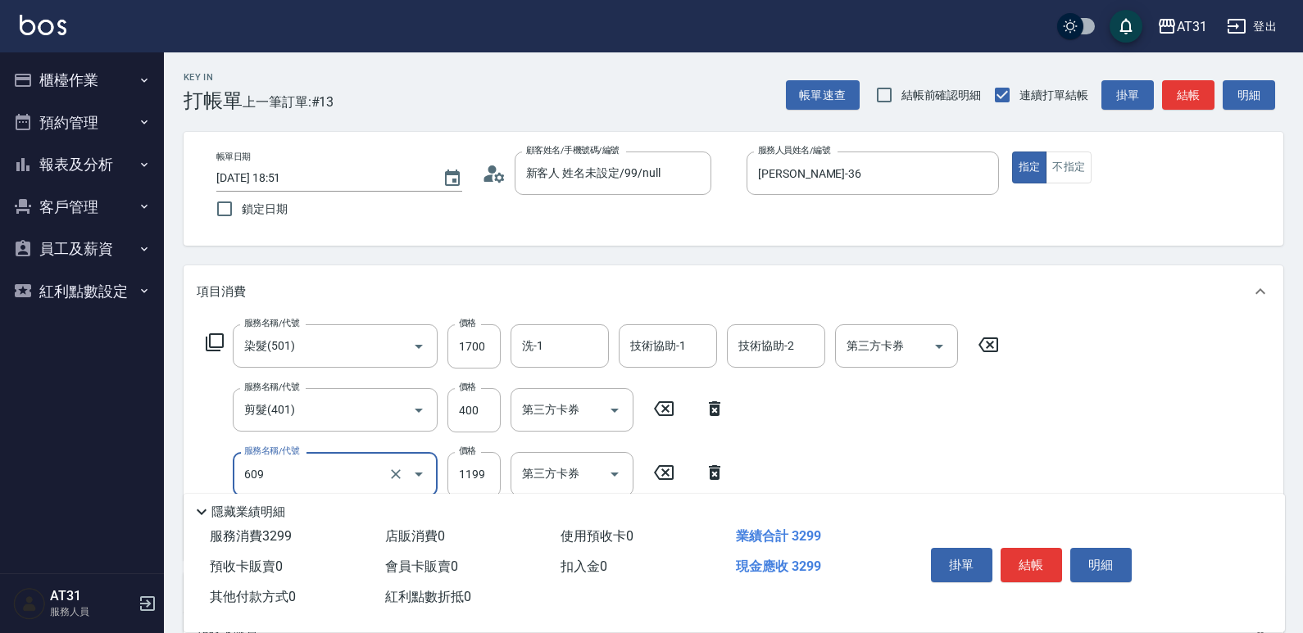
type input "自購三段(609)"
type input "210"
type input "250"
type input "230"
type input "2500"
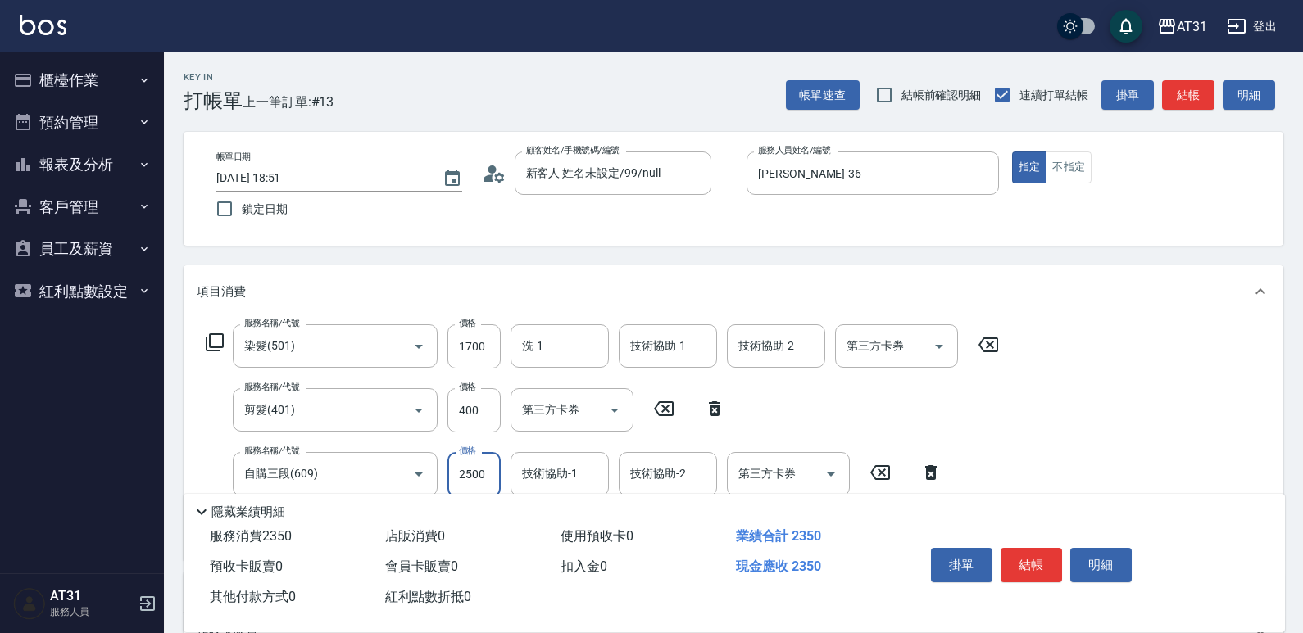
type input "460"
type input "2500"
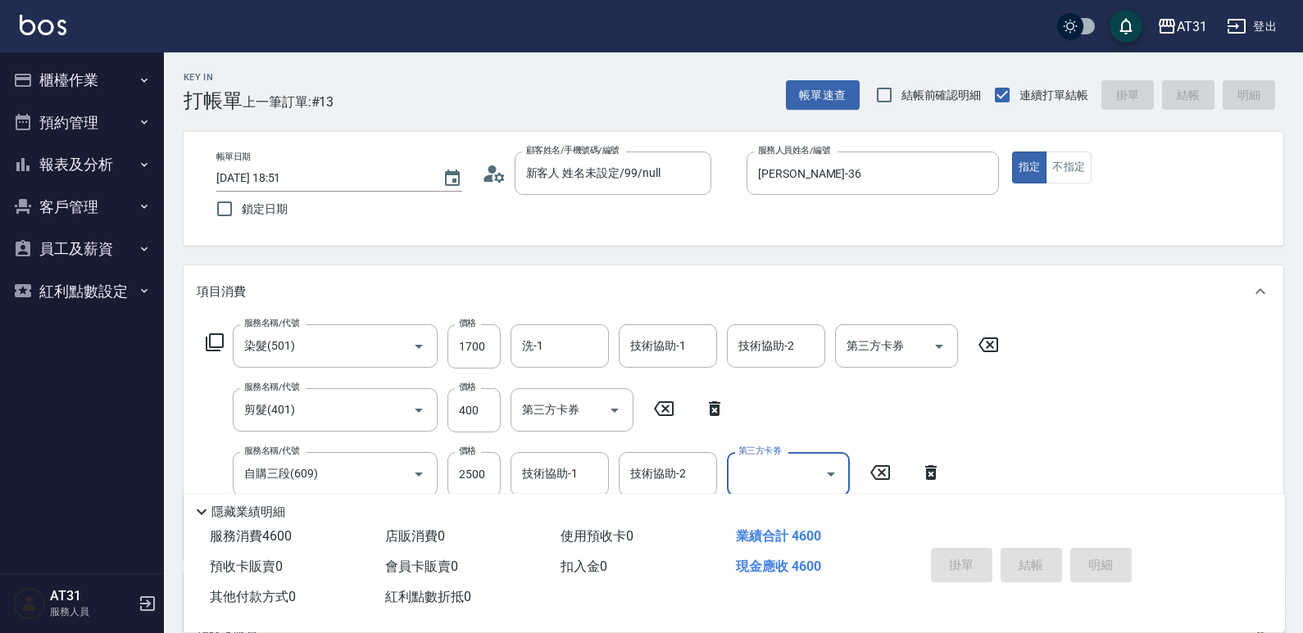
type input "[DATE] 19:04"
type input "0"
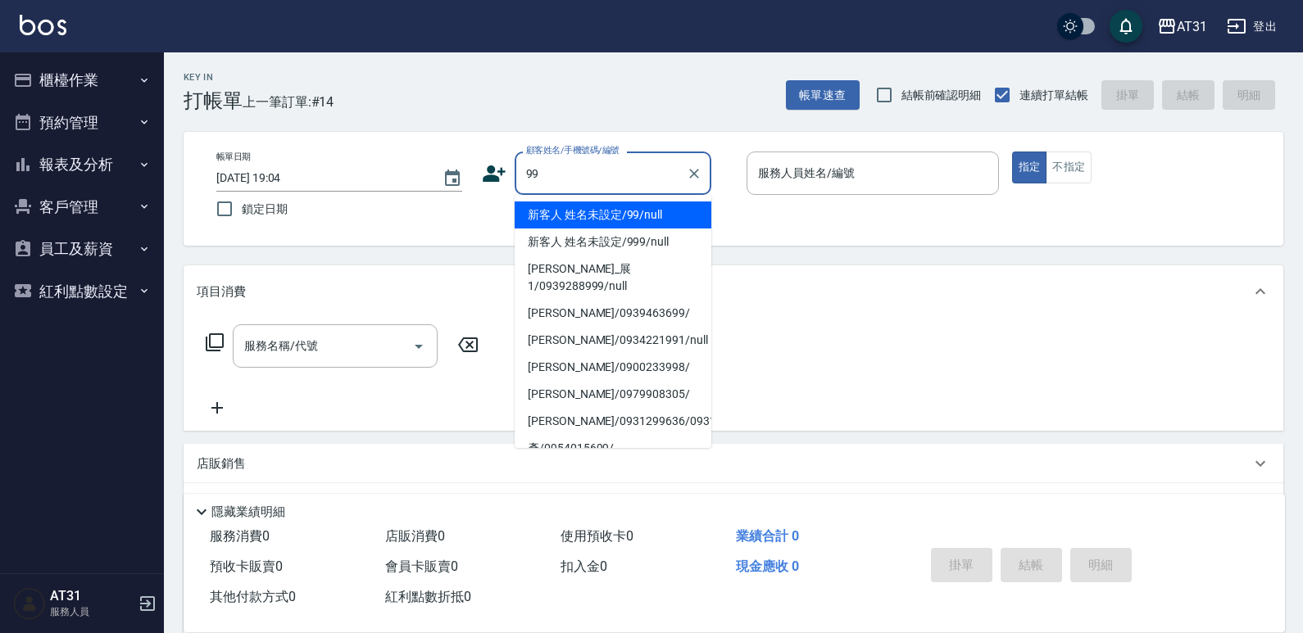
type input "新客人 姓名未設定/99/null"
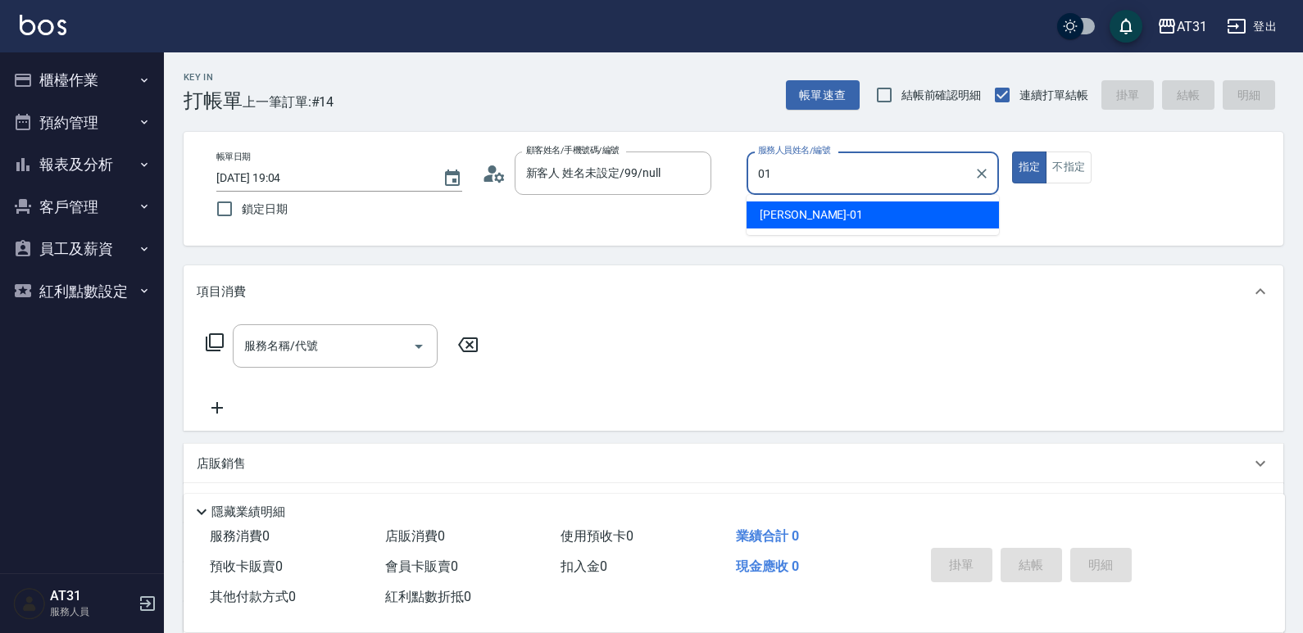
type input "[PERSON_NAME]-01"
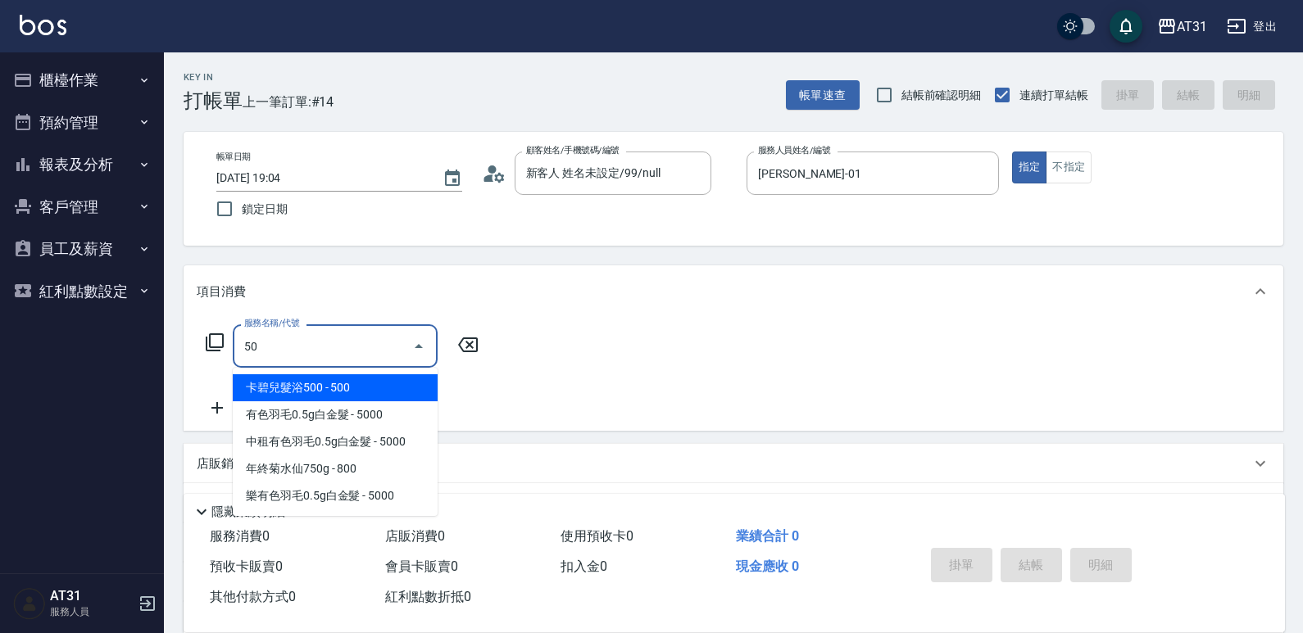
type input "501"
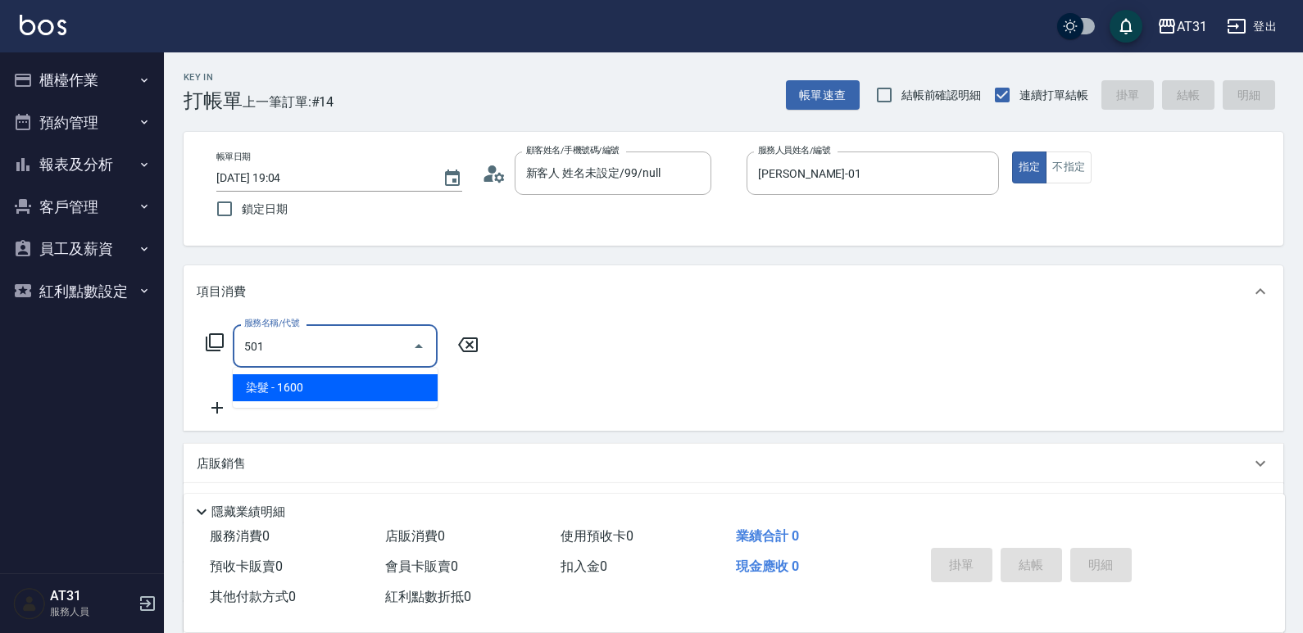
type input "160"
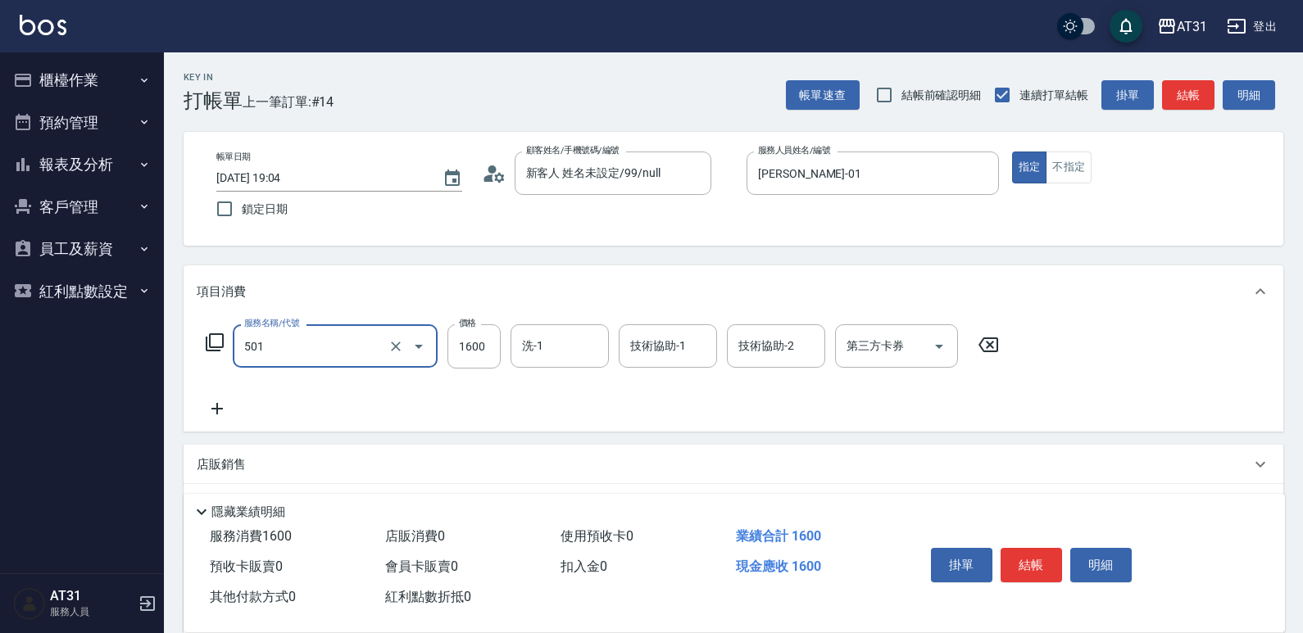
type input "染髮(501)"
type input "0"
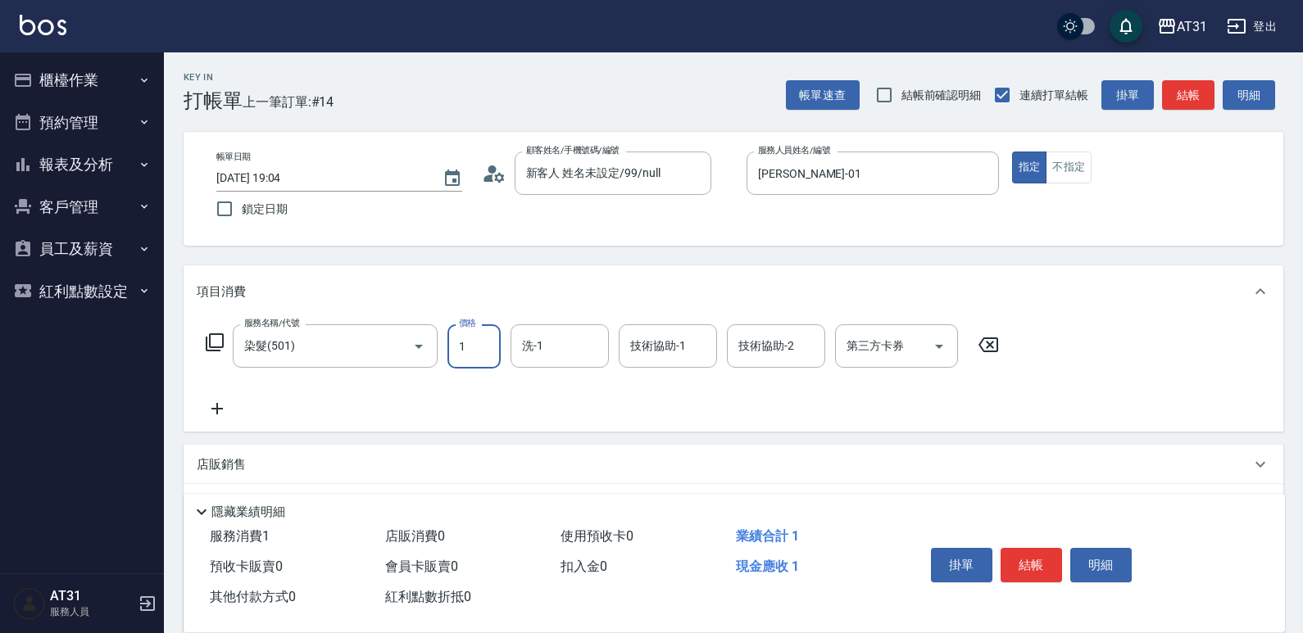
type input "12"
type input "10"
type input "129"
type input "120"
type input "1299"
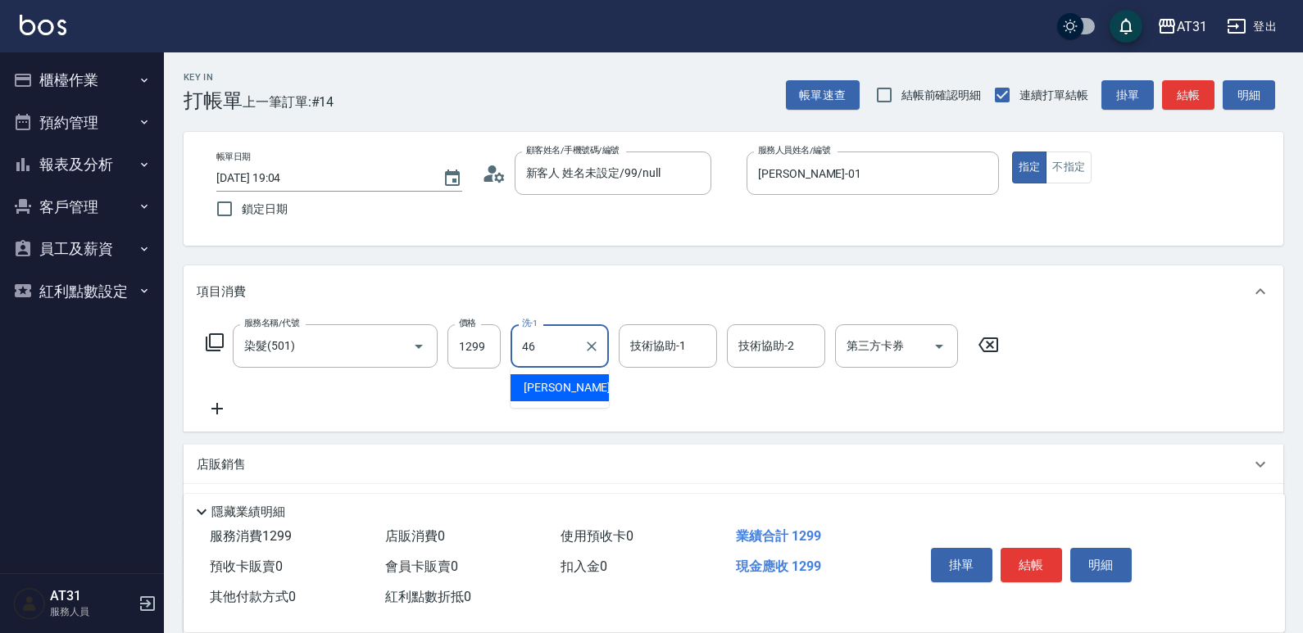
type input "[PERSON_NAME]-46"
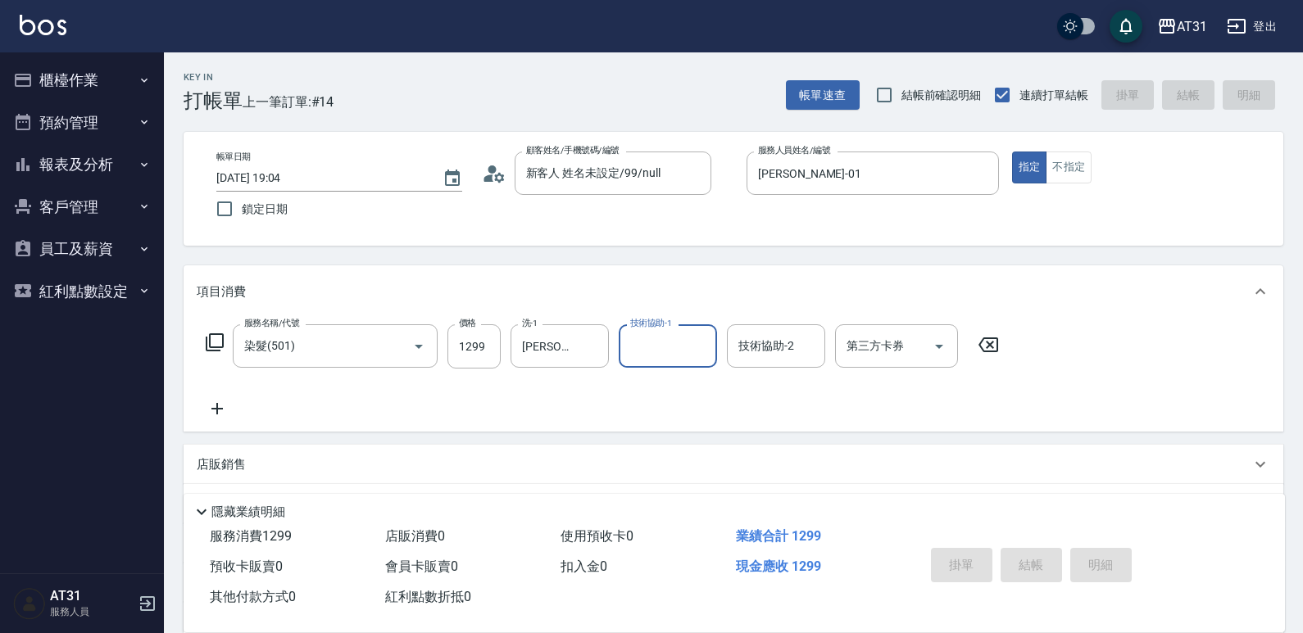
type input "[DATE] 19:28"
type input "0"
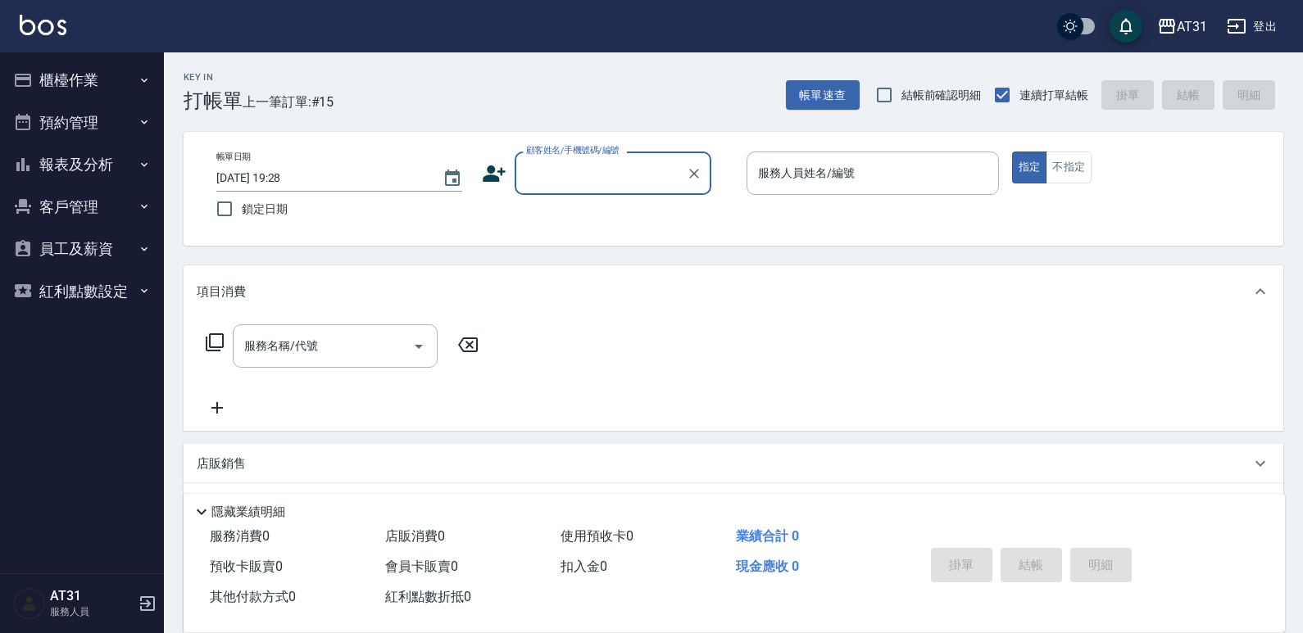
click at [95, 165] on button "報表及分析" at bounding box center [82, 164] width 151 height 43
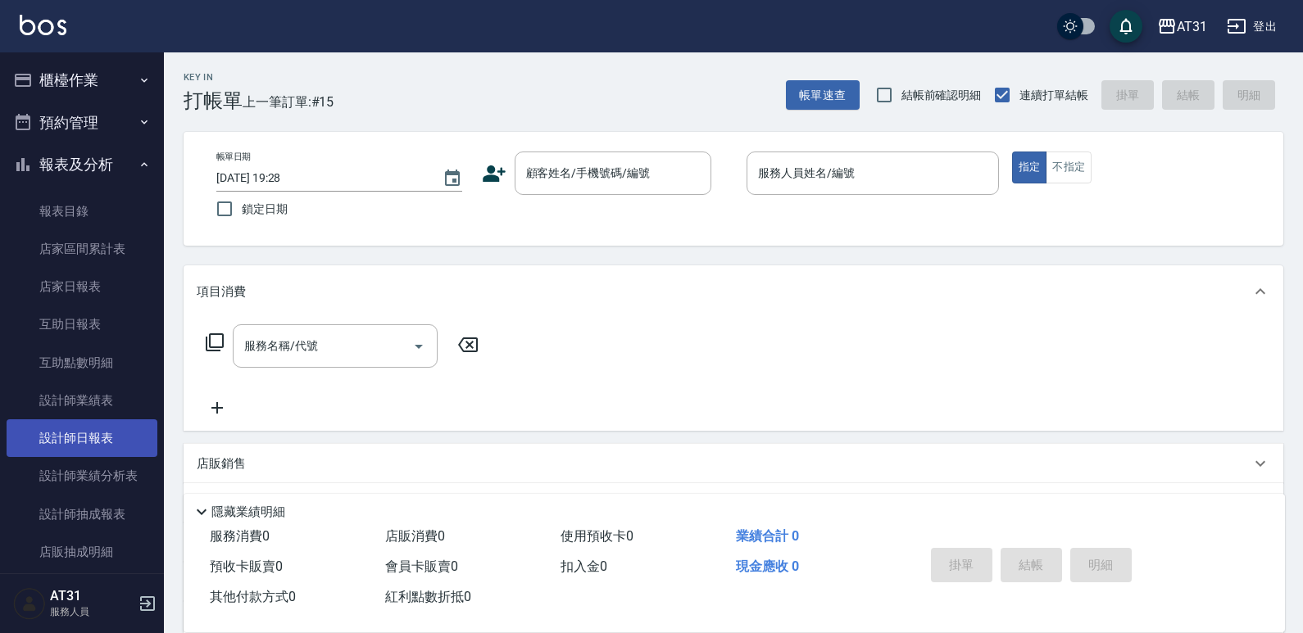
click at [106, 427] on link "設計師日報表" at bounding box center [82, 438] width 151 height 38
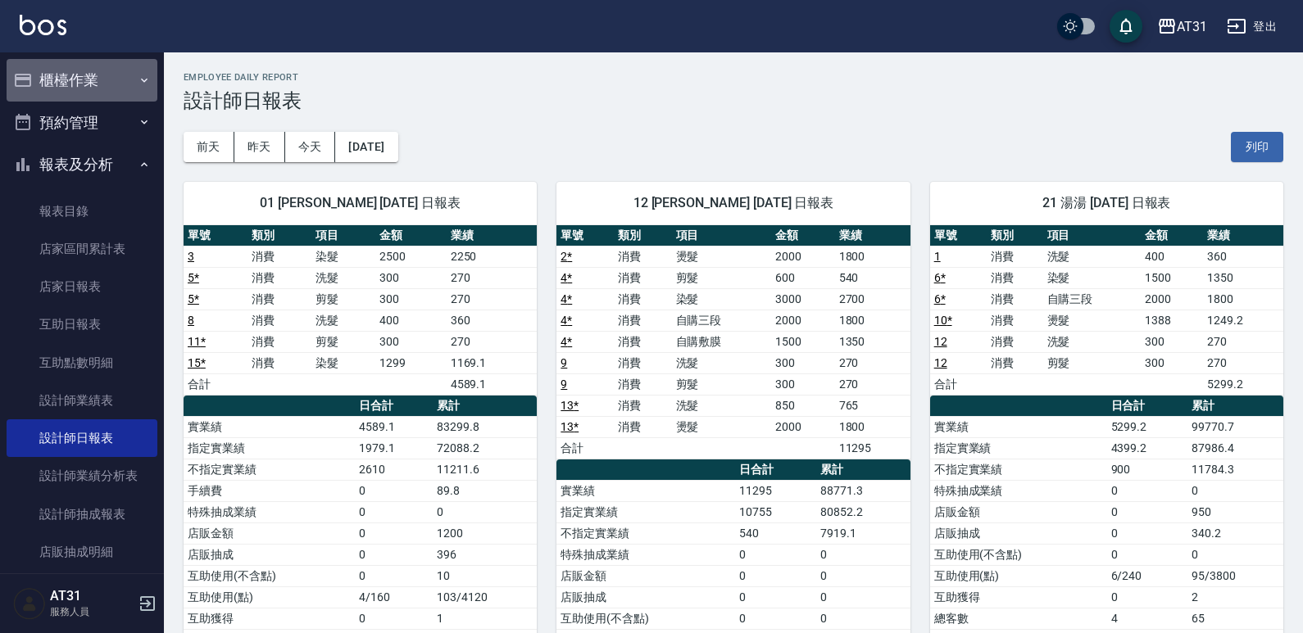
drag, startPoint x: 92, startPoint y: 60, endPoint x: 110, endPoint y: 80, distance: 27.3
click at [94, 61] on button "櫃檯作業" at bounding box center [82, 80] width 151 height 43
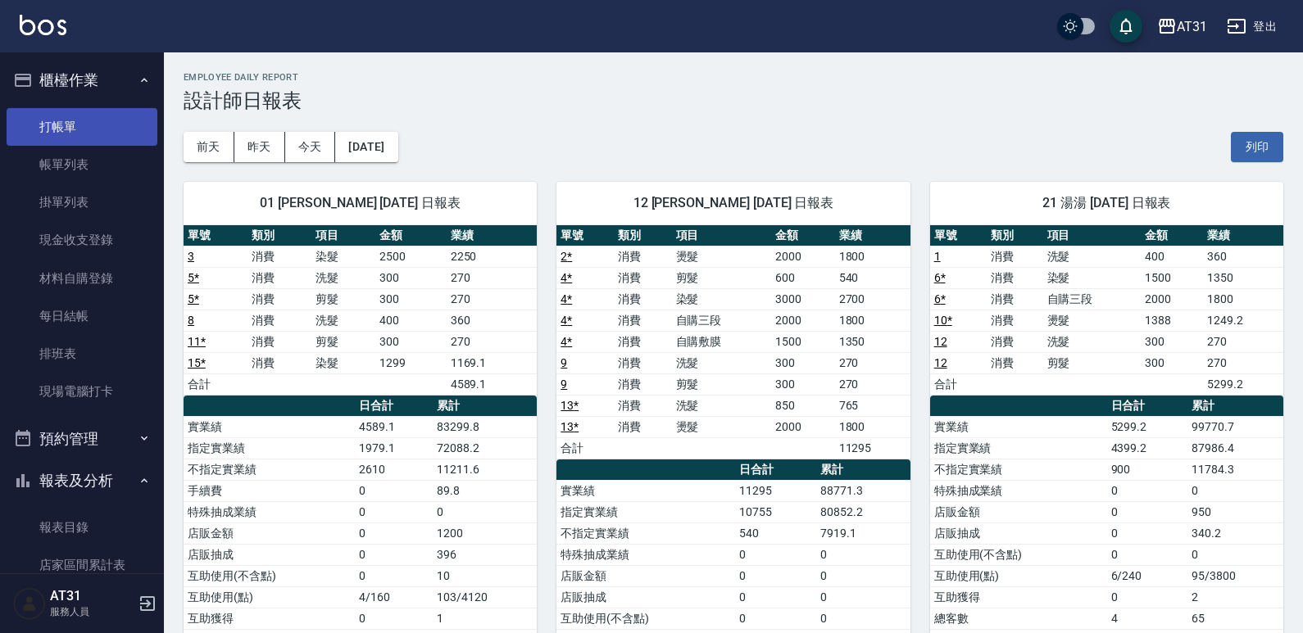
click at [97, 138] on link "打帳單" at bounding box center [82, 127] width 151 height 38
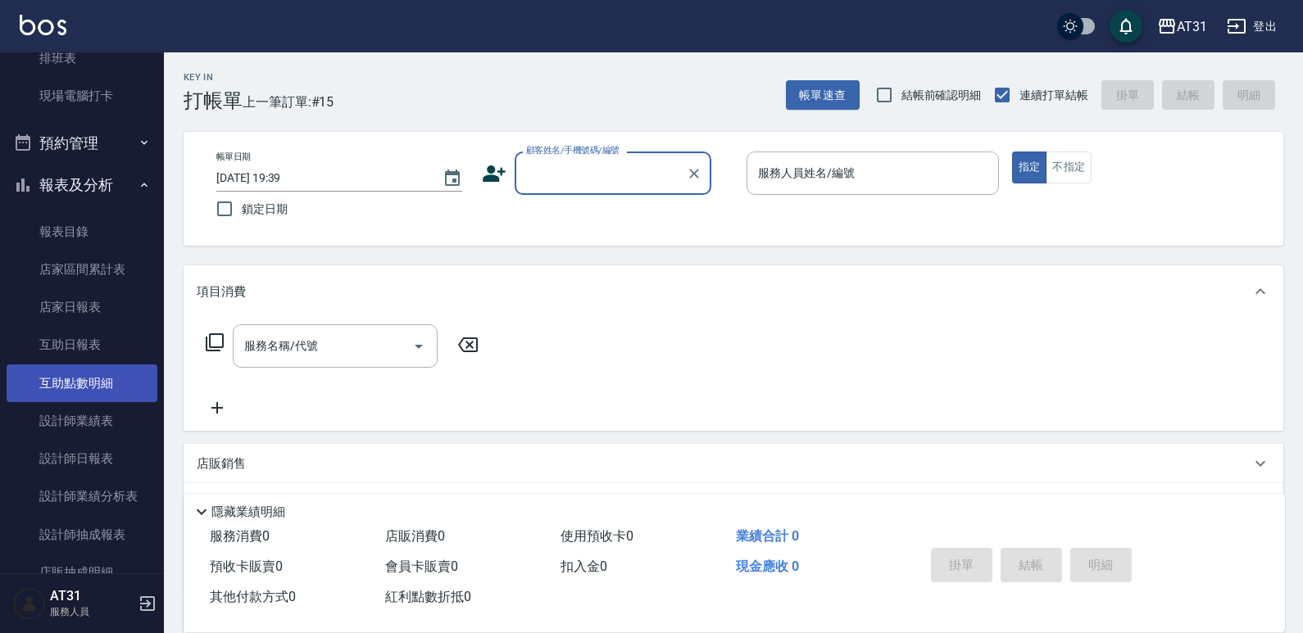
scroll to position [328, 0]
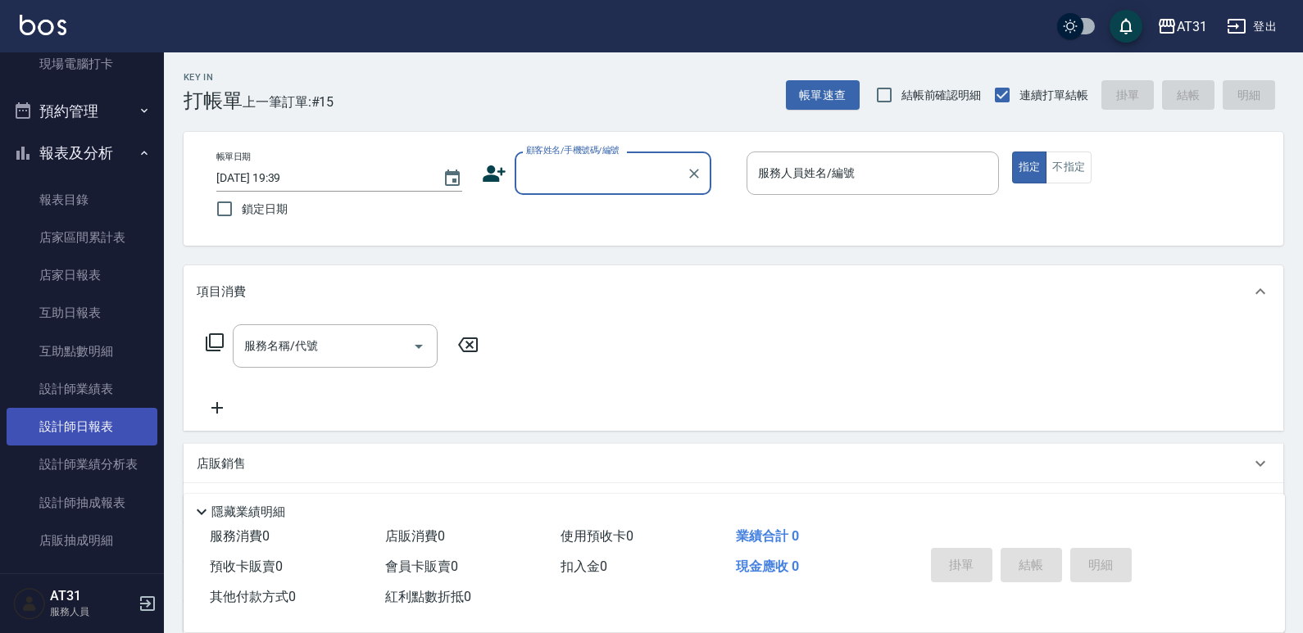
click at [85, 438] on link "設計師日報表" at bounding box center [82, 427] width 151 height 38
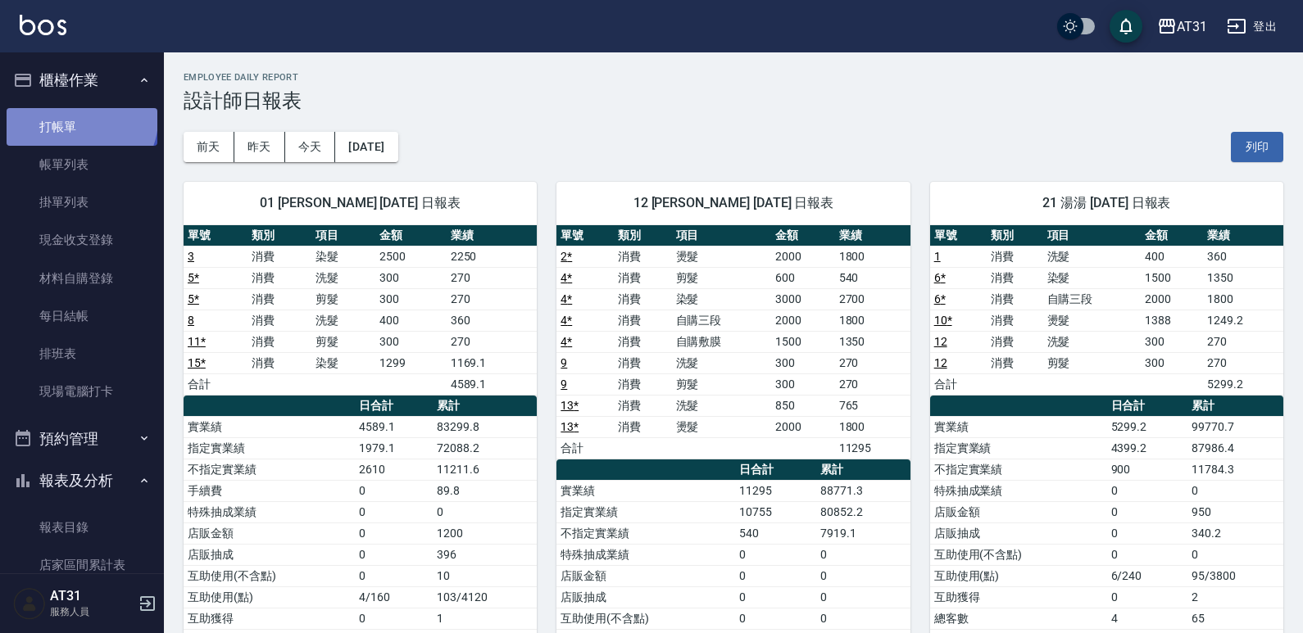
click at [79, 119] on link "打帳單" at bounding box center [82, 127] width 151 height 38
